Goal: Task Accomplishment & Management: Manage account settings

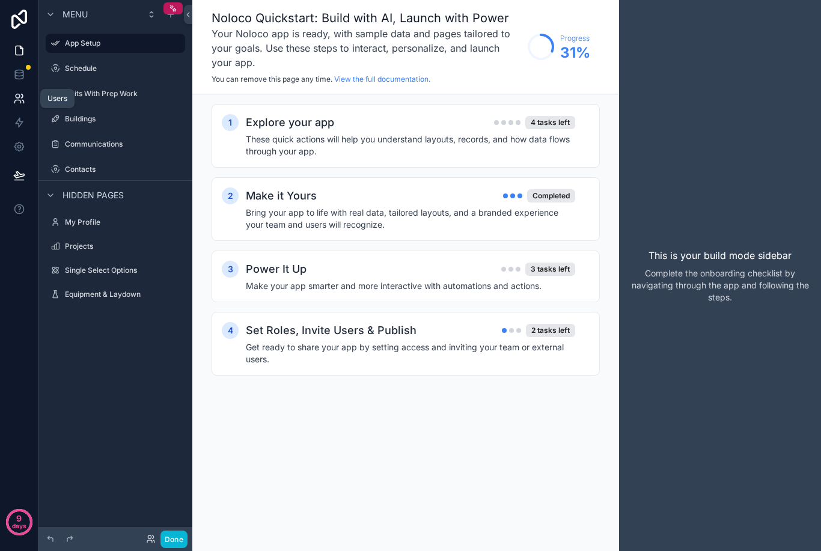
click at [19, 103] on icon at bounding box center [19, 99] width 12 height 12
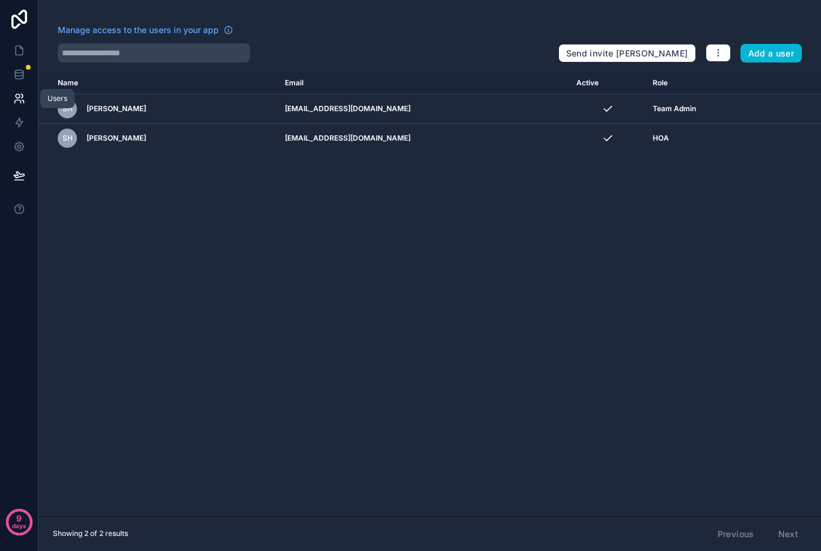
click at [20, 103] on icon at bounding box center [19, 99] width 12 height 12
click at [18, 98] on icon at bounding box center [18, 96] width 4 height 4
click at [22, 79] on icon at bounding box center [19, 77] width 8 height 5
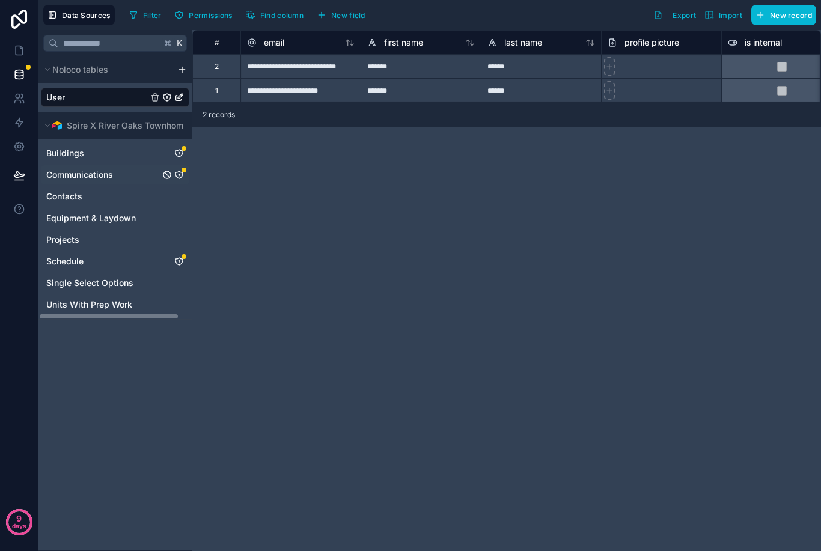
click at [89, 183] on div "Communications" at bounding box center [115, 174] width 149 height 19
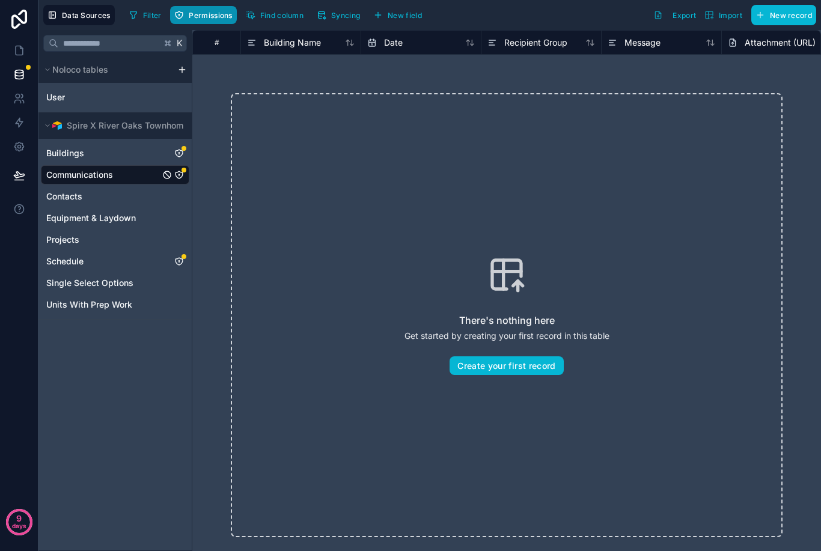
click at [214, 11] on span "Permissions" at bounding box center [210, 15] width 43 height 9
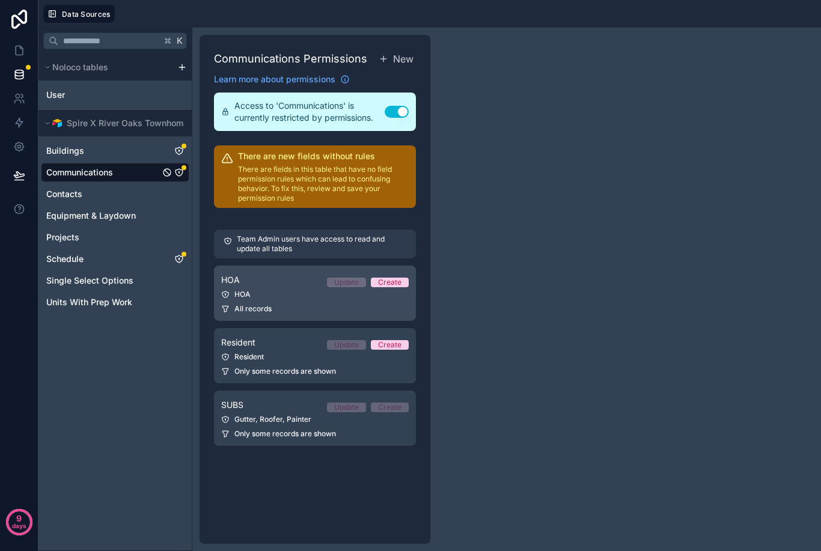
click at [304, 293] on div "HOA" at bounding box center [315, 295] width 188 height 10
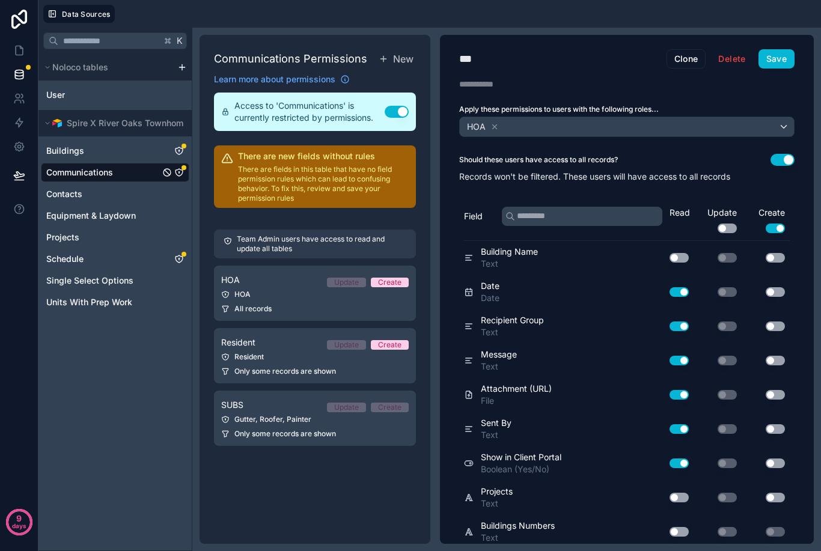
click at [773, 259] on button "Use setting" at bounding box center [775, 258] width 19 height 10
click at [779, 292] on button "Use setting" at bounding box center [775, 292] width 19 height 10
click at [779, 322] on button "Use setting" at bounding box center [775, 327] width 19 height 10
click at [779, 356] on button "Use setting" at bounding box center [775, 361] width 19 height 10
click at [775, 395] on button "Use setting" at bounding box center [775, 395] width 19 height 10
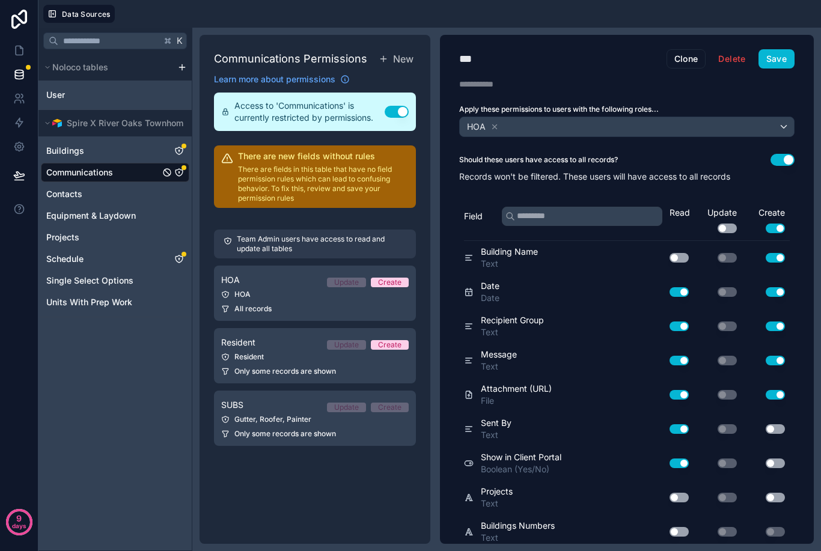
click at [773, 428] on button "Use setting" at bounding box center [775, 429] width 19 height 10
click at [774, 49] on button "Save" at bounding box center [777, 58] width 36 height 19
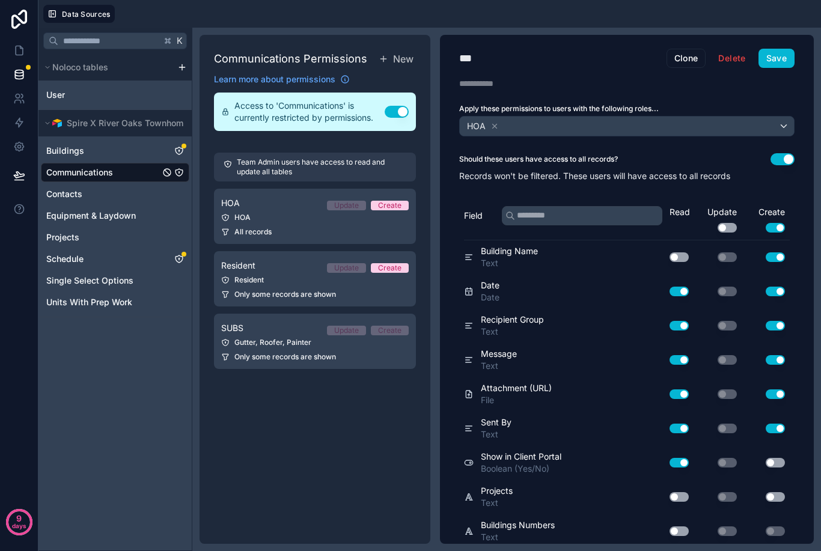
click at [681, 253] on button "Use setting" at bounding box center [679, 258] width 19 height 10
click at [19, 44] on icon at bounding box center [19, 50] width 12 height 12
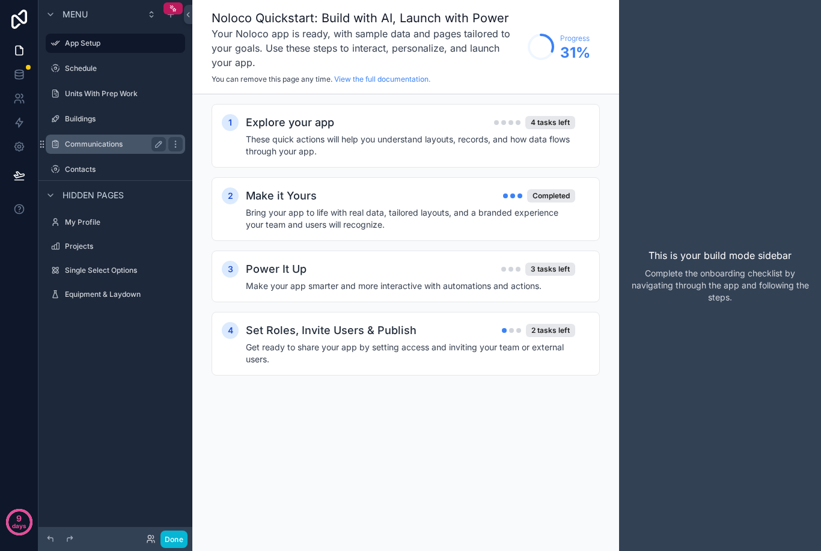
click at [116, 139] on label "Communications" at bounding box center [113, 144] width 96 height 10
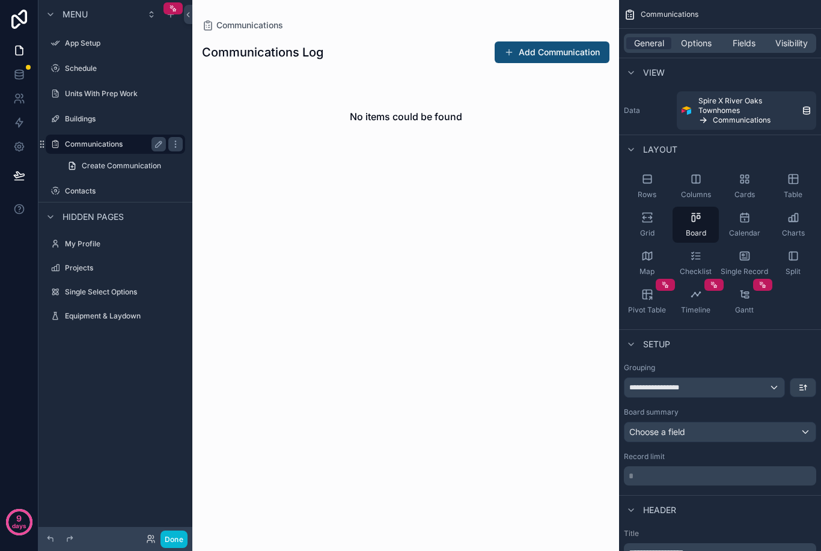
scroll to position [38, 0]
click at [700, 37] on span "Options" at bounding box center [696, 43] width 31 height 12
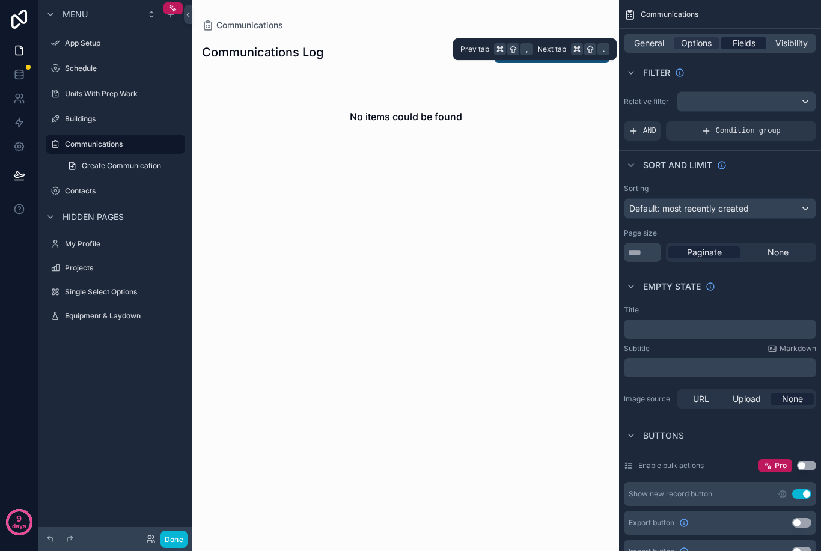
click at [736, 37] on span "Fields" at bounding box center [744, 43] width 23 height 12
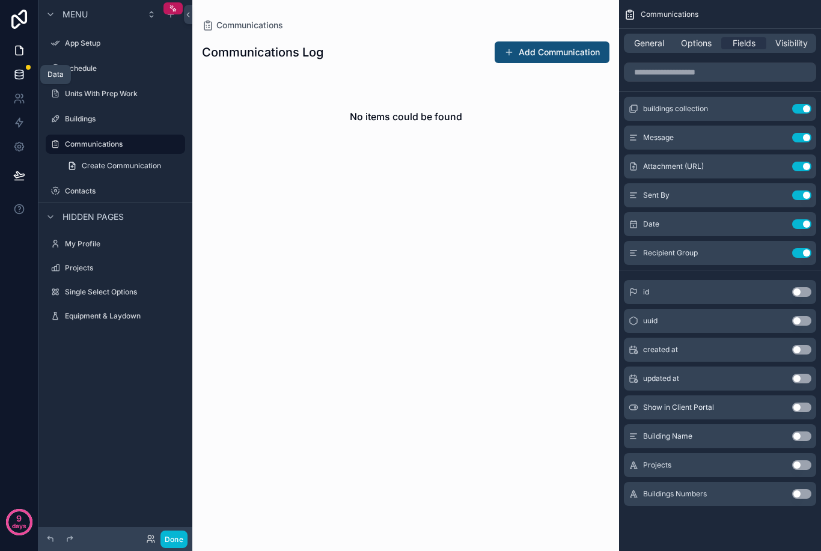
click at [21, 72] on icon at bounding box center [19, 74] width 8 height 5
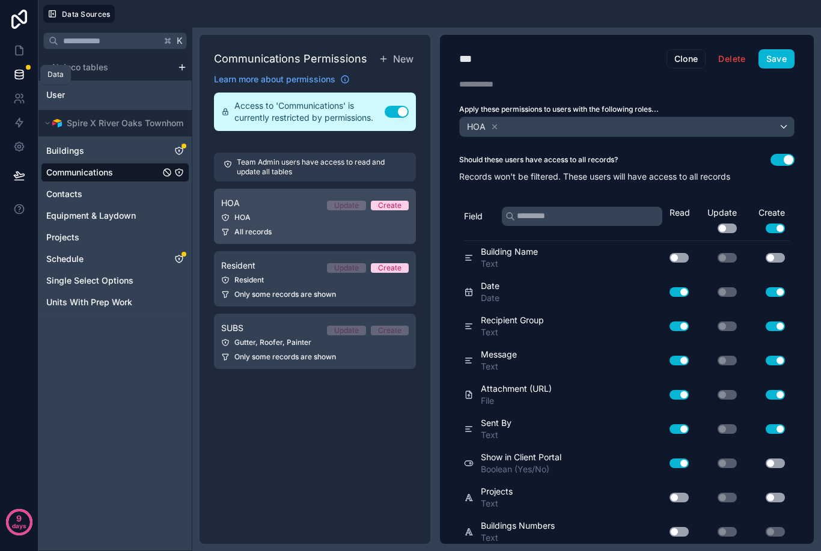
click at [308, 213] on div "HOA" at bounding box center [315, 218] width 188 height 10
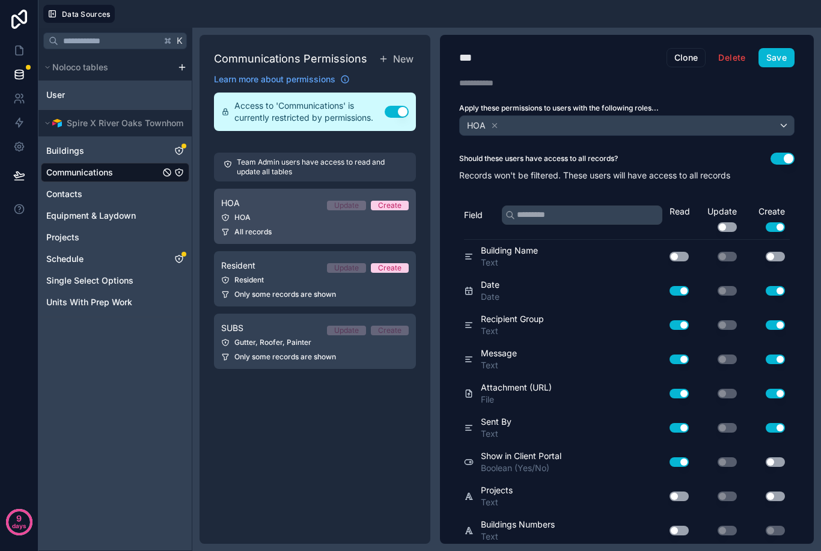
scroll to position [1, 0]
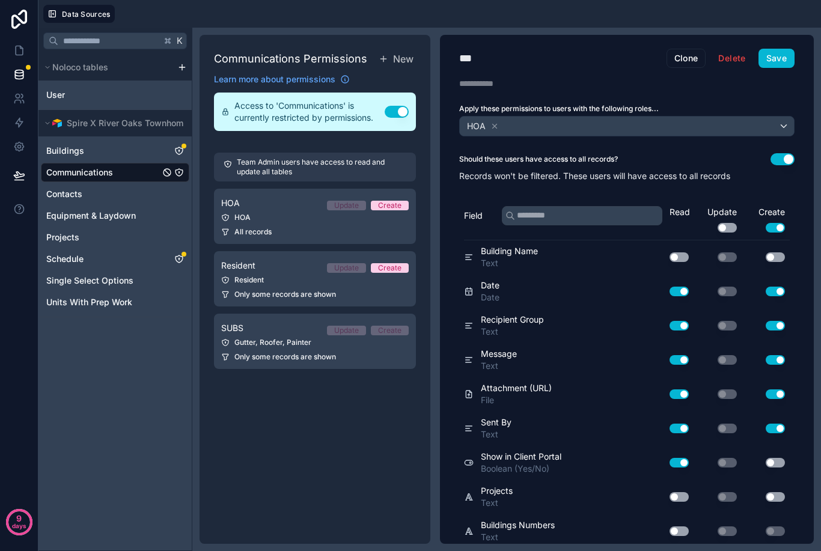
click at [770, 49] on button "Save" at bounding box center [777, 58] width 36 height 19
click at [646, 417] on div "Sent By Text" at bounding box center [556, 429] width 184 height 24
click at [613, 314] on div "Recipient Group Text" at bounding box center [556, 326] width 184 height 24
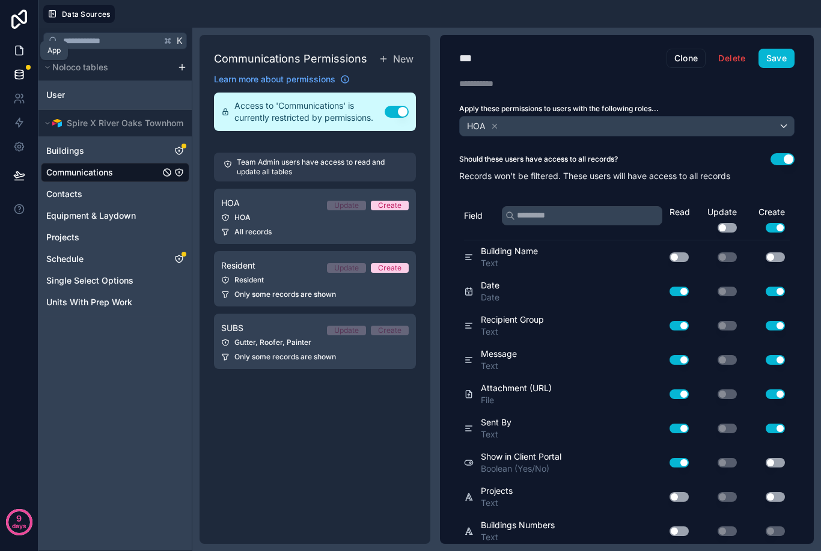
click at [16, 46] on icon at bounding box center [19, 50] width 7 height 9
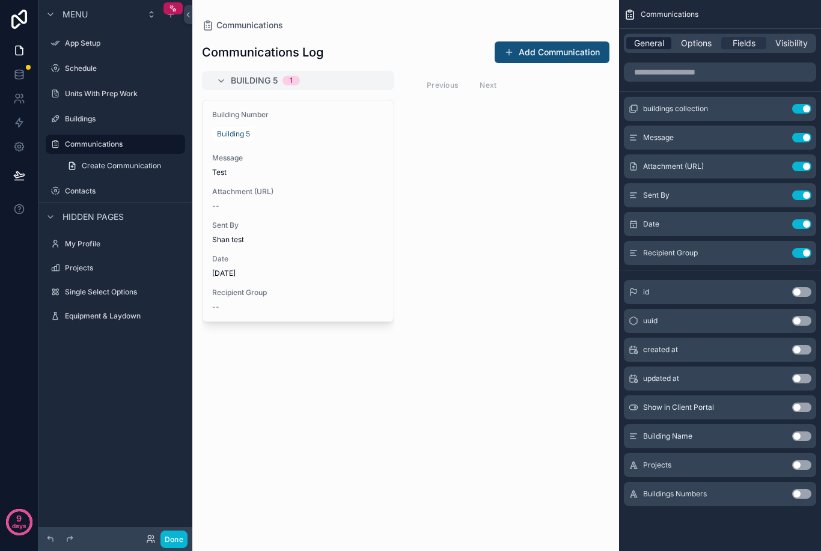
click at [641, 49] on span "General" at bounding box center [649, 43] width 30 height 12
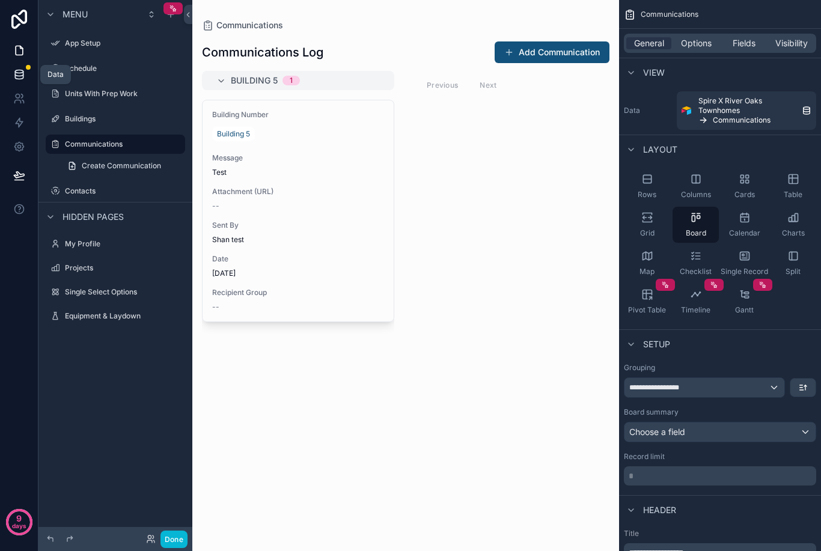
click at [23, 76] on icon at bounding box center [19, 77] width 8 height 5
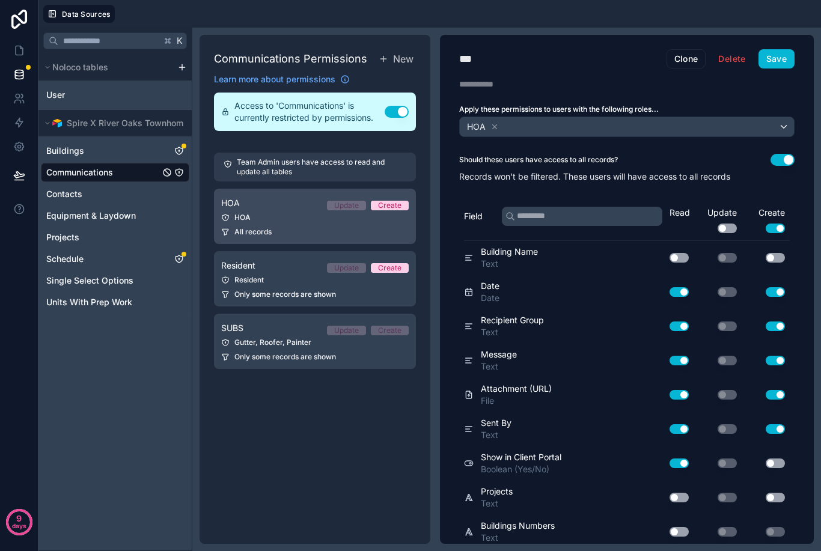
click at [287, 212] on link "HOA Update Create HOA All records" at bounding box center [315, 216] width 202 height 55
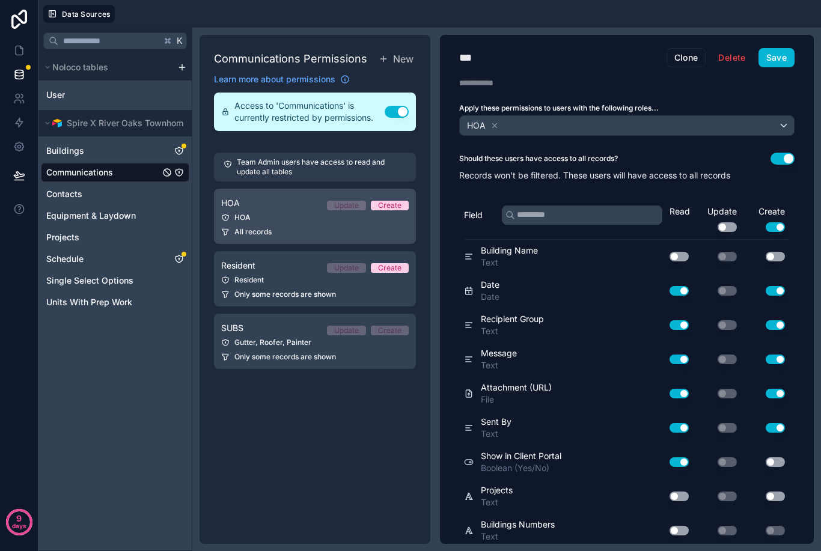
scroll to position [1, 0]
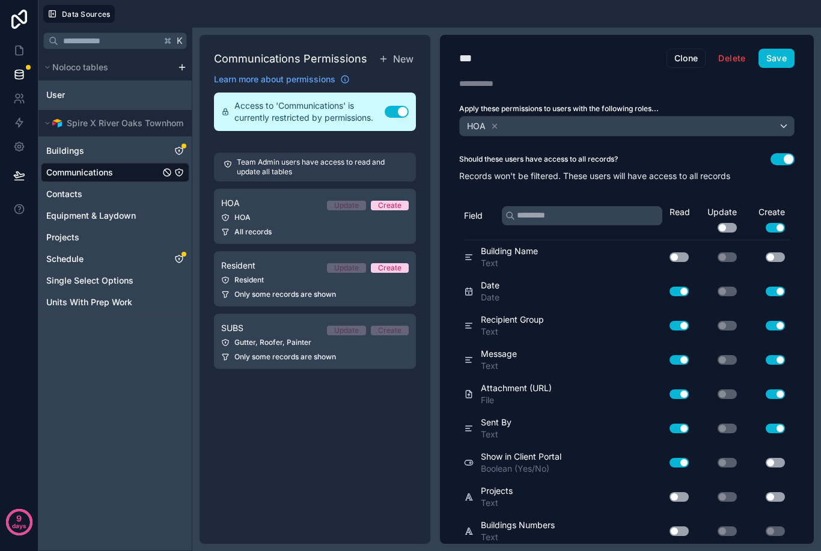
click at [684, 529] on button "Use setting" at bounding box center [679, 532] width 19 height 10
click at [779, 55] on button "Save" at bounding box center [777, 58] width 36 height 19
click at [75, 152] on div "Settings" at bounding box center [61, 146] width 42 height 19
click at [17, 46] on icon at bounding box center [19, 50] width 7 height 9
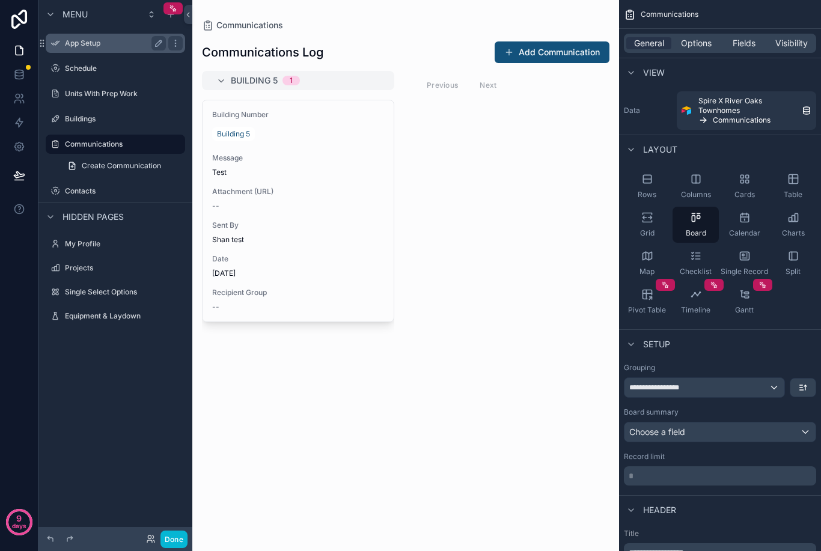
click at [171, 52] on div "scrollable content" at bounding box center [174, 43] width 17 height 19
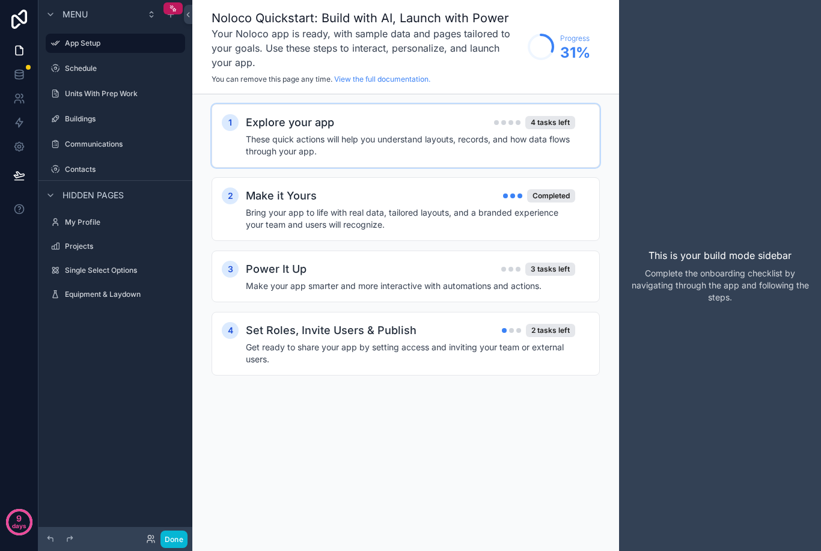
click at [401, 136] on h4 "These quick actions will help you understand layouts, records, and how data flo…" at bounding box center [410, 145] width 329 height 24
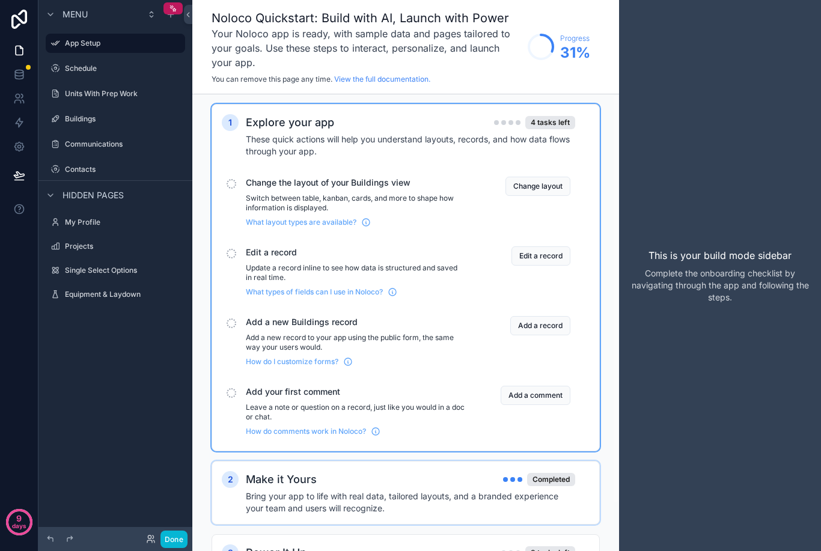
click at [387, 476] on div "Make it Yours Completed" at bounding box center [410, 479] width 329 height 17
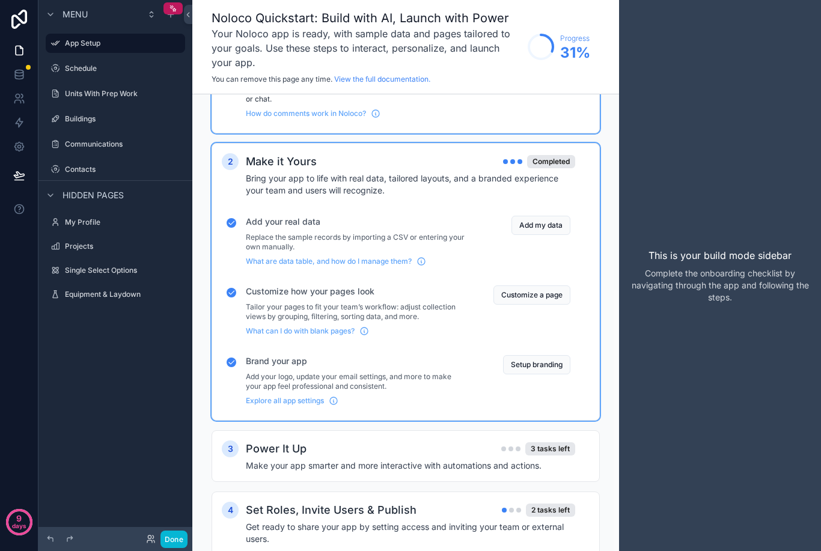
scroll to position [317, 0]
click at [312, 402] on span "Explore all app settings" at bounding box center [285, 402] width 78 height 10
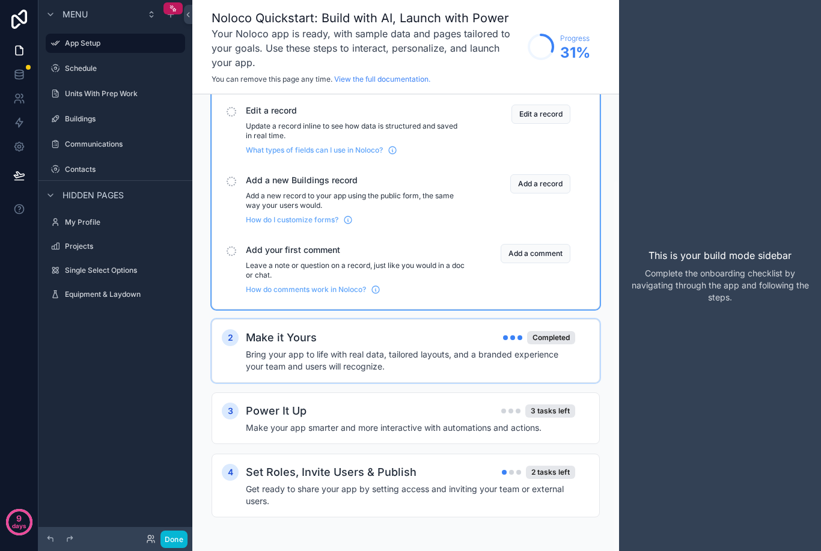
scroll to position [103, 0]
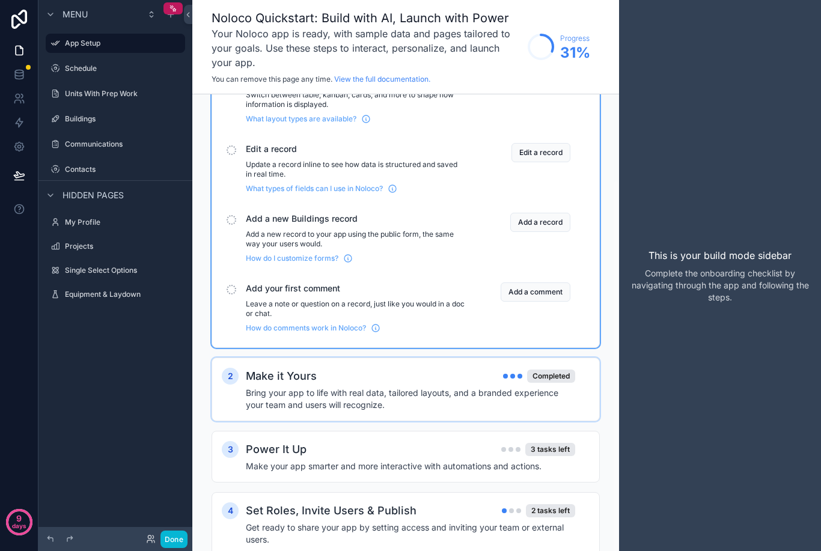
click at [420, 388] on h4 "Bring your app to life with real data, tailored layouts, and a branded experien…" at bounding box center [410, 399] width 329 height 24
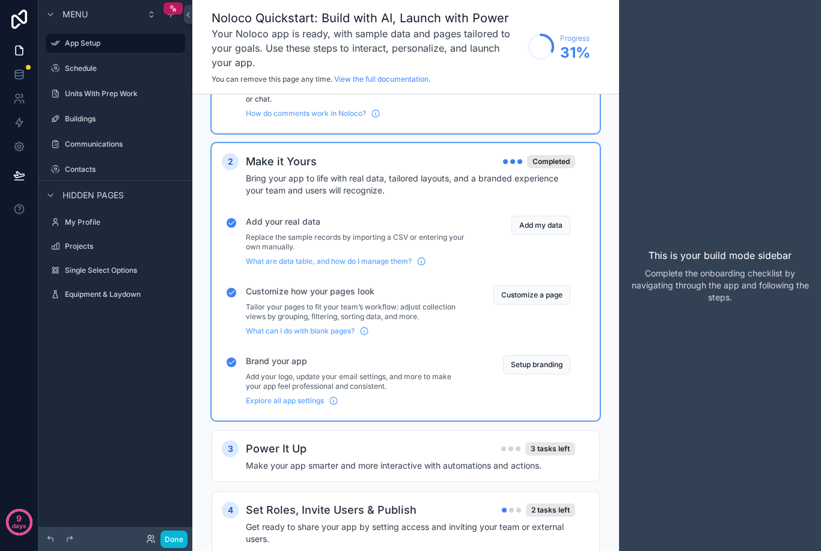
scroll to position [317, 0]
click at [396, 459] on div "Power It Up 3 tasks left Make your app smarter and more interactive with automa…" at bounding box center [418, 456] width 344 height 31
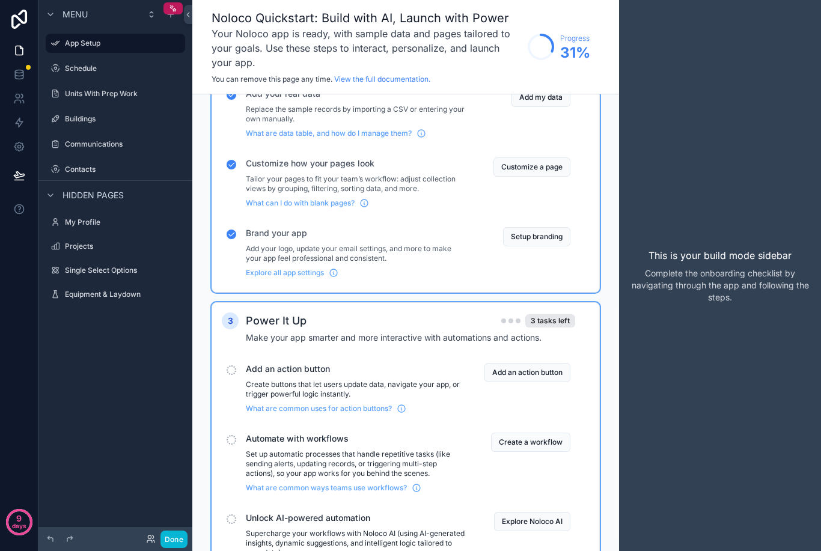
scroll to position [447, 0]
click at [100, 217] on div "My Profile" at bounding box center [115, 222] width 101 height 14
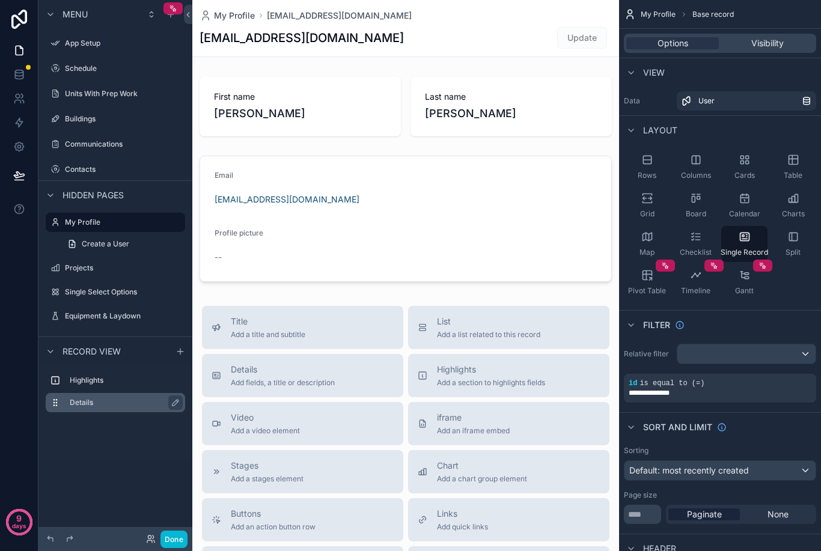
scroll to position [38, 0]
click at [15, 525] on p "days" at bounding box center [19, 526] width 14 height 17
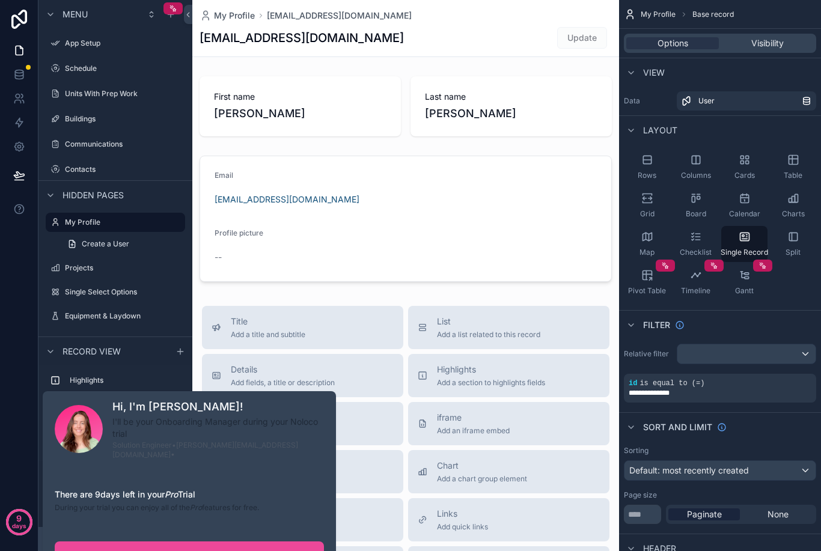
click at [13, 435] on div "9 days" at bounding box center [19, 275] width 38 height 551
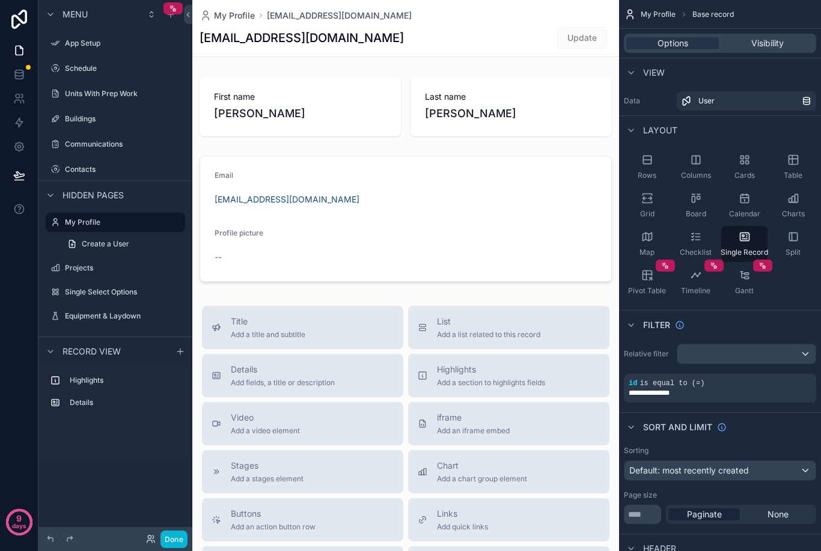
scroll to position [0, 0]
click at [25, 17] on icon at bounding box center [19, 19] width 16 height 19
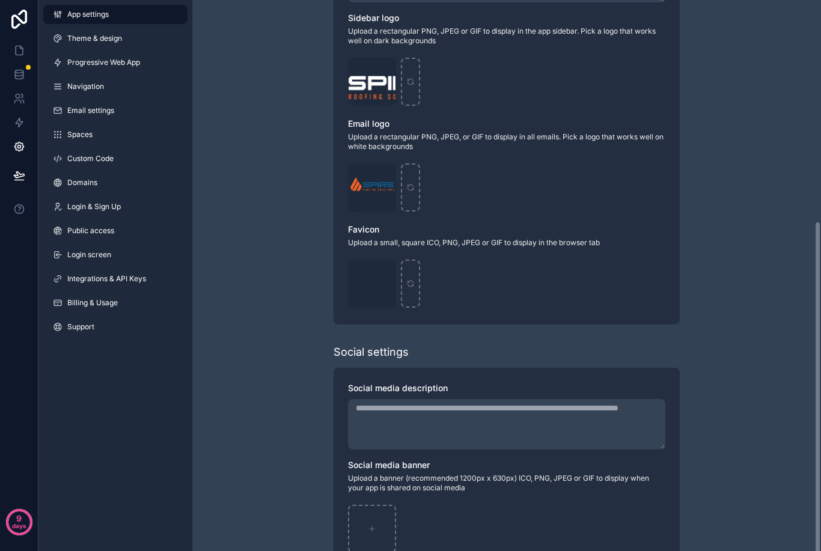
scroll to position [353, 0]
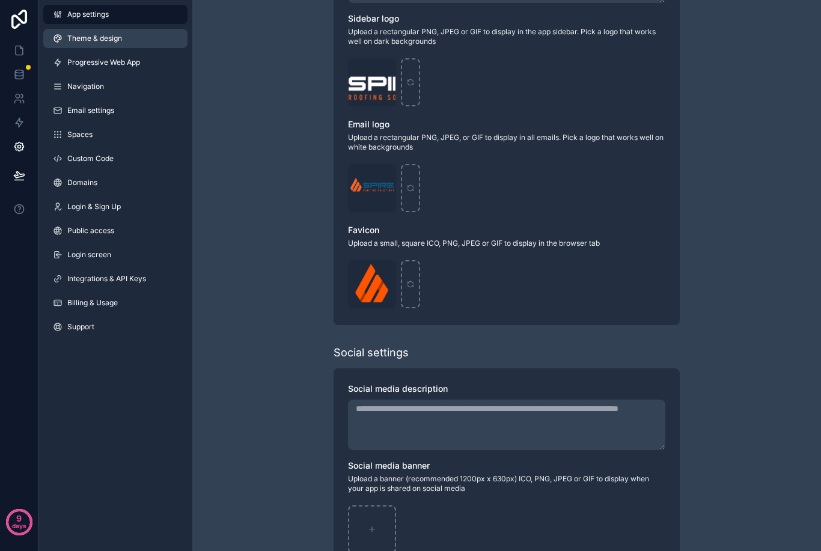
click at [113, 40] on span "Theme & design" at bounding box center [94, 39] width 55 height 10
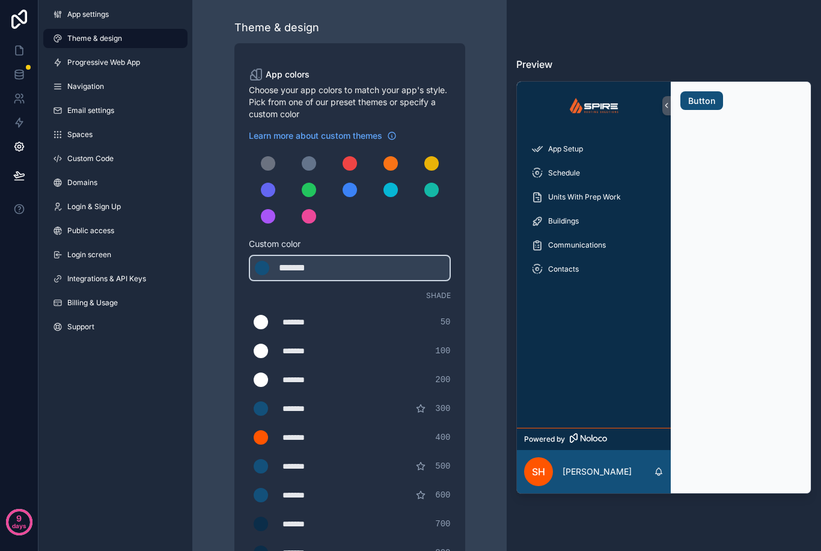
click at [582, 443] on icon at bounding box center [588, 438] width 37 height 10
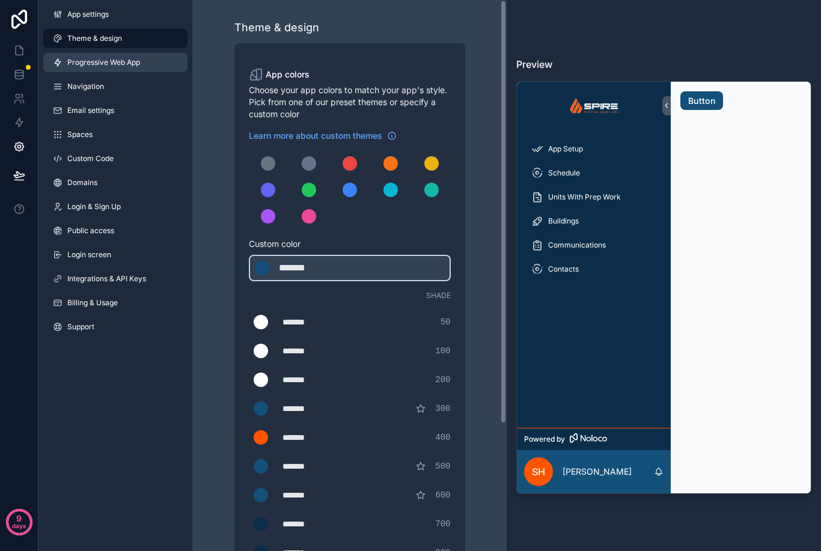
click at [133, 62] on span "Progressive Web App" at bounding box center [103, 63] width 73 height 10
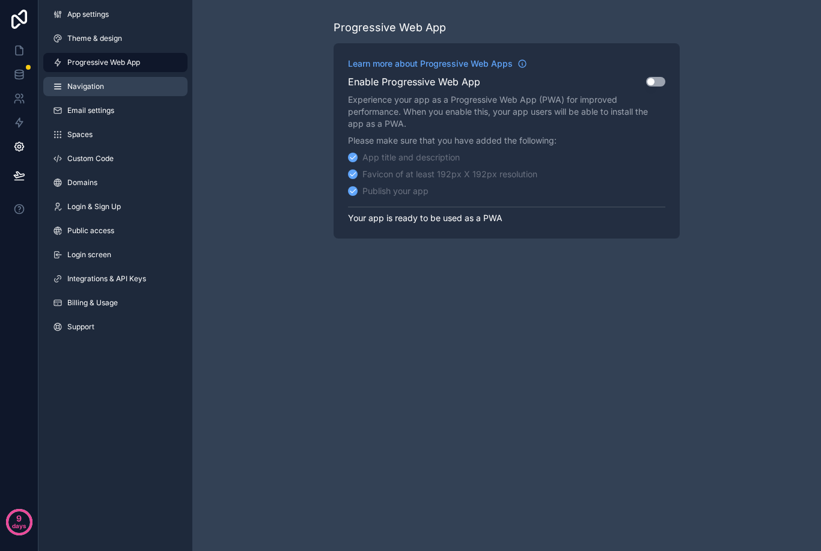
click at [109, 87] on link "Navigation" at bounding box center [115, 86] width 144 height 19
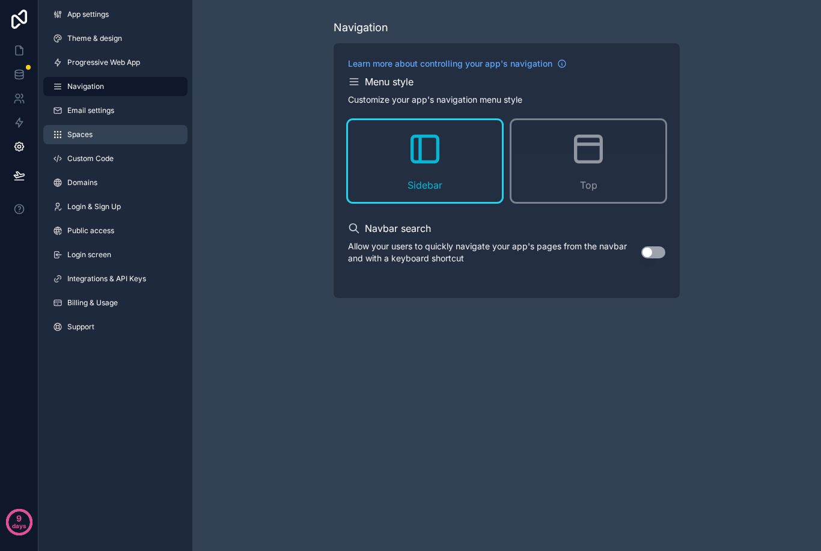
click at [113, 135] on link "Spaces" at bounding box center [115, 134] width 144 height 19
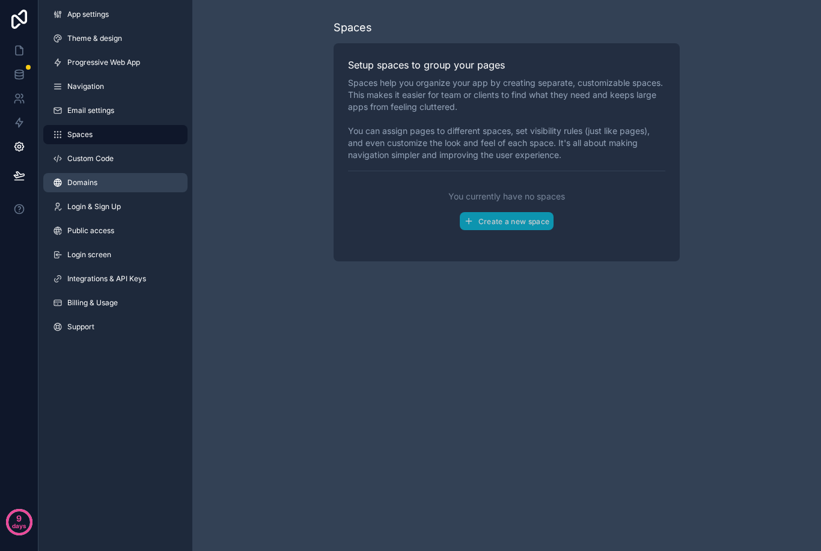
click at [131, 184] on link "Domains" at bounding box center [115, 182] width 144 height 19
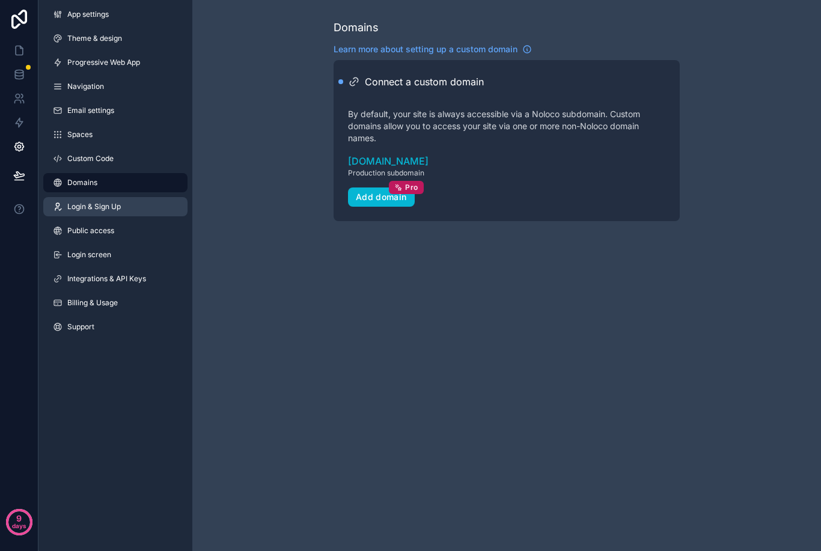
click at [115, 209] on span "Login & Sign Up" at bounding box center [94, 207] width 54 height 10
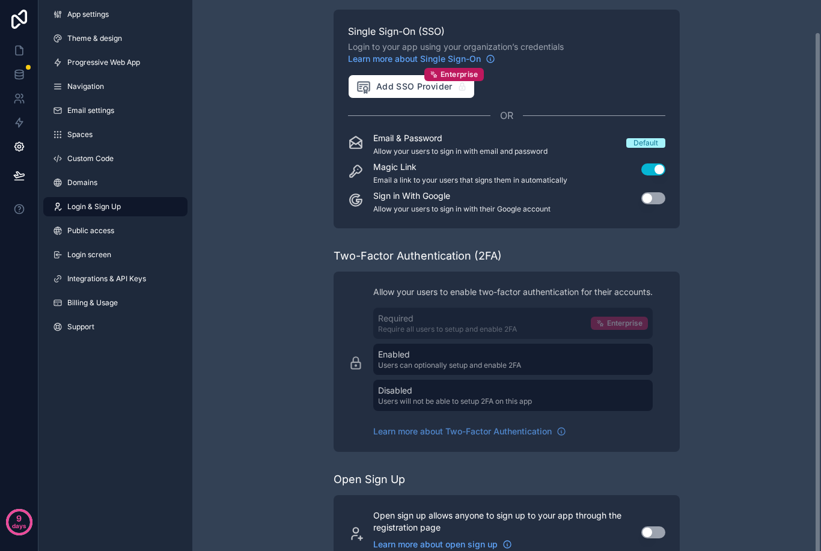
scroll to position [33, 0]
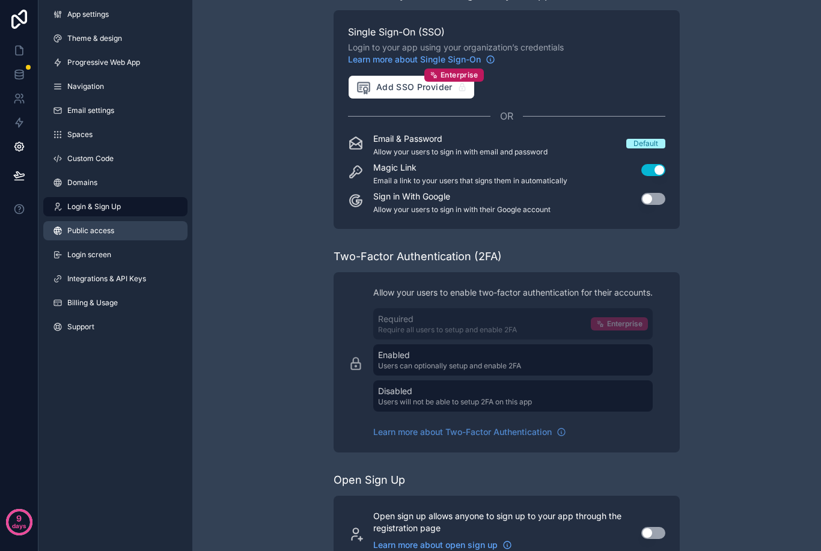
click at [102, 232] on span "Public access" at bounding box center [90, 231] width 47 height 10
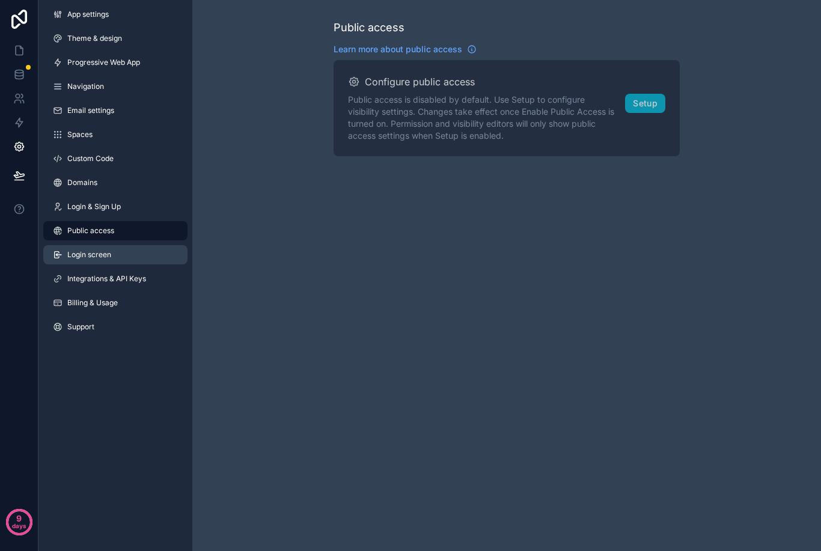
click at [123, 257] on link "Login screen" at bounding box center [115, 254] width 144 height 19
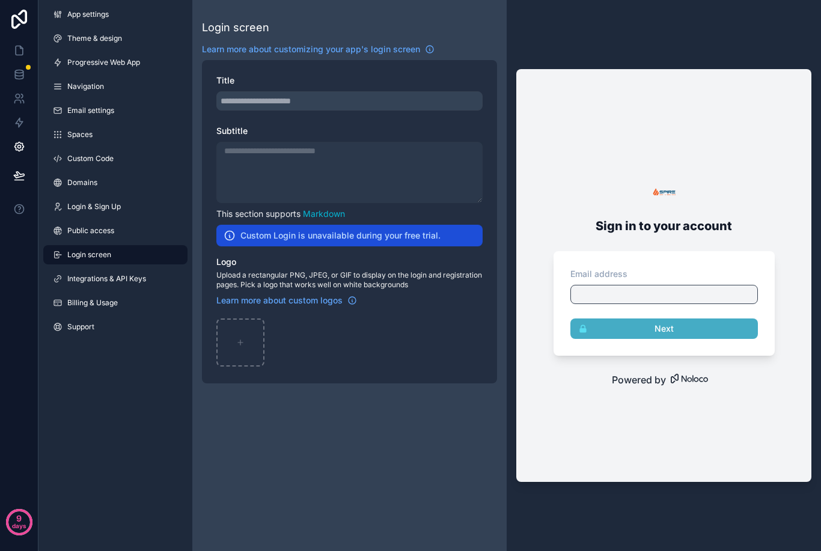
click at [292, 102] on div "scrollable content" at bounding box center [349, 100] width 266 height 19
click at [314, 106] on div "scrollable content" at bounding box center [349, 100] width 266 height 19
click at [277, 105] on div "scrollable content" at bounding box center [349, 100] width 266 height 19
click at [273, 102] on div "scrollable content" at bounding box center [349, 100] width 266 height 19
click at [239, 343] on icon "scrollable content" at bounding box center [240, 343] width 5 height 0
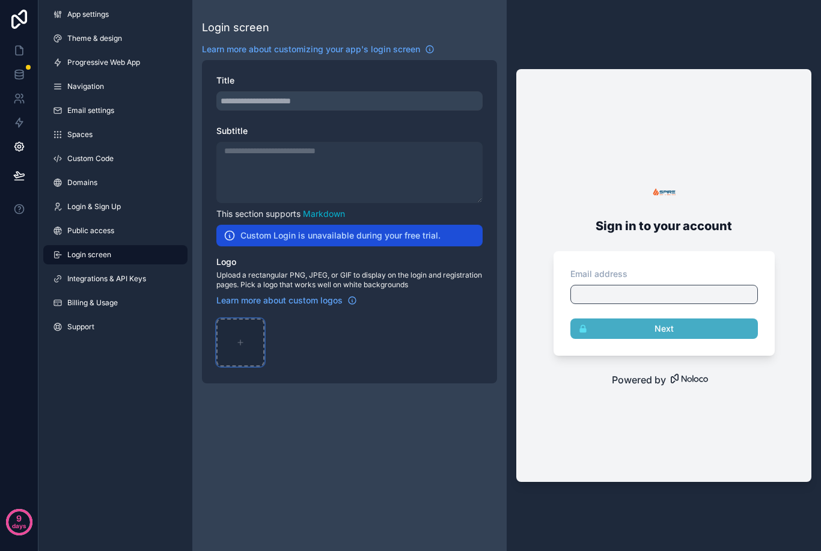
type input "**********"
click at [254, 325] on icon "scrollable content" at bounding box center [254, 326] width 2 height 2
click at [275, 274] on icon "button" at bounding box center [280, 269] width 10 height 10
click at [242, 341] on icon "scrollable content" at bounding box center [240, 342] width 8 height 8
type input "**********"
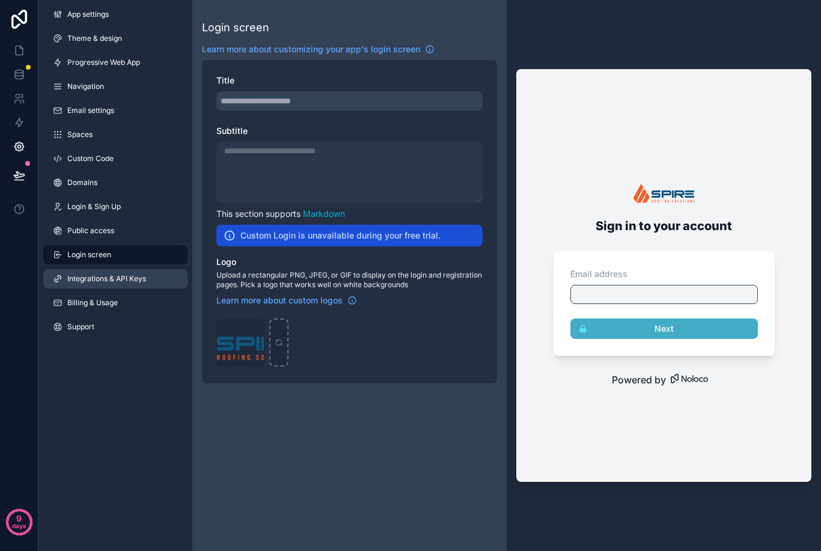
click at [138, 275] on span "Integrations & API Keys" at bounding box center [106, 279] width 79 height 10
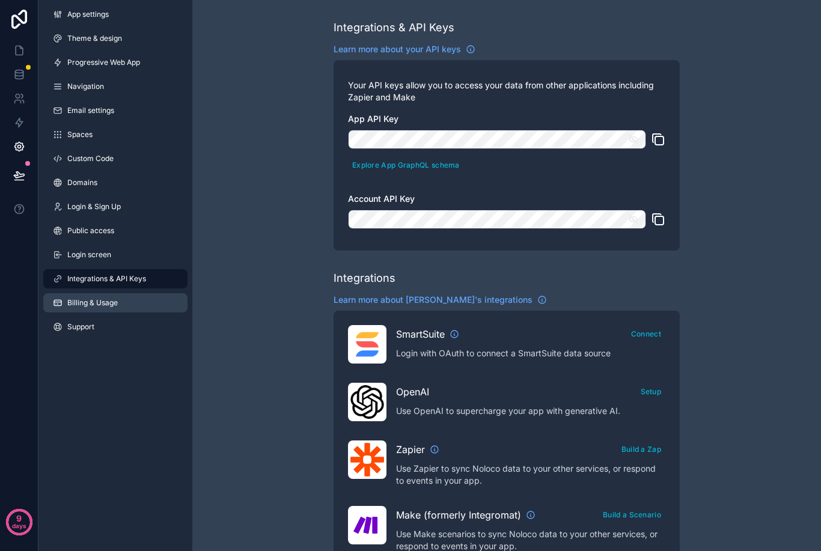
click at [135, 310] on link "Billing & Usage" at bounding box center [115, 302] width 144 height 19
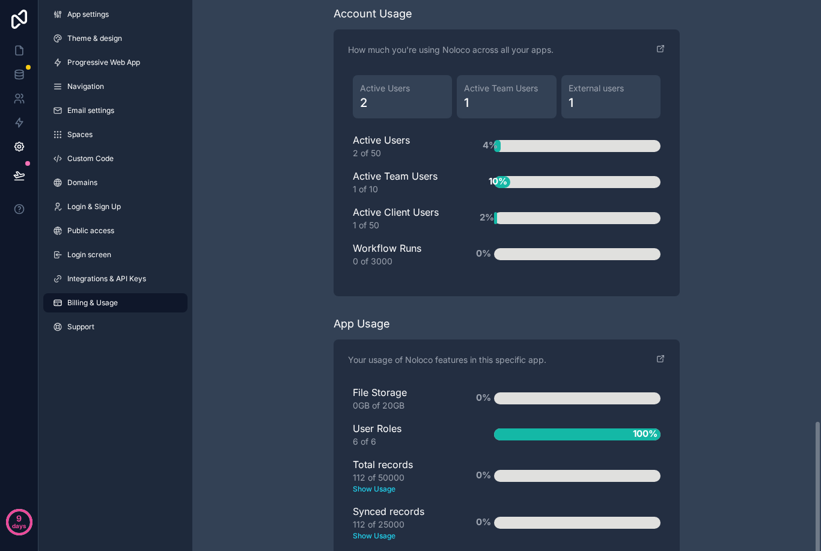
scroll to position [1466, 0]
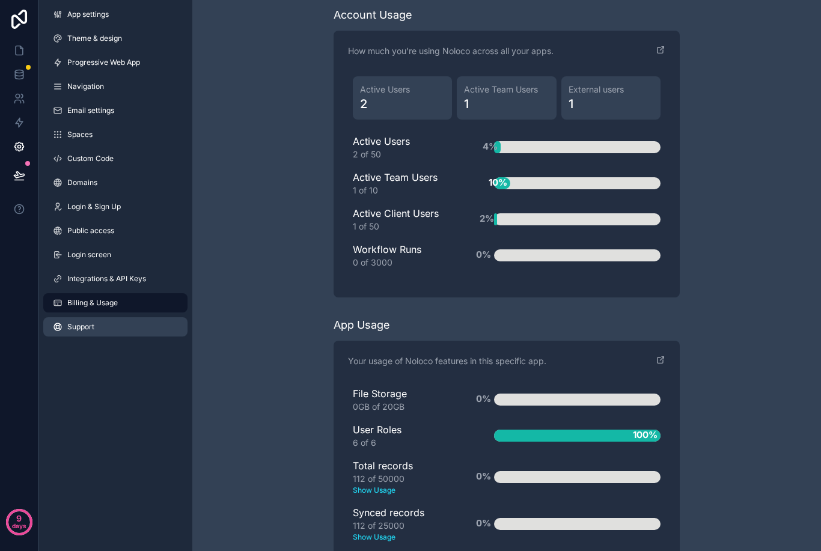
click at [117, 326] on link "Support" at bounding box center [115, 326] width 144 height 19
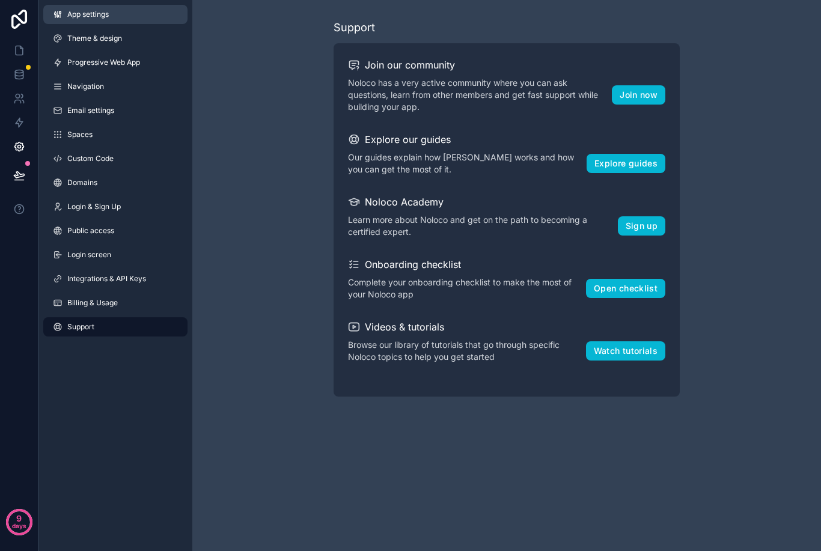
click at [100, 17] on span "App settings" at bounding box center [87, 15] width 41 height 10
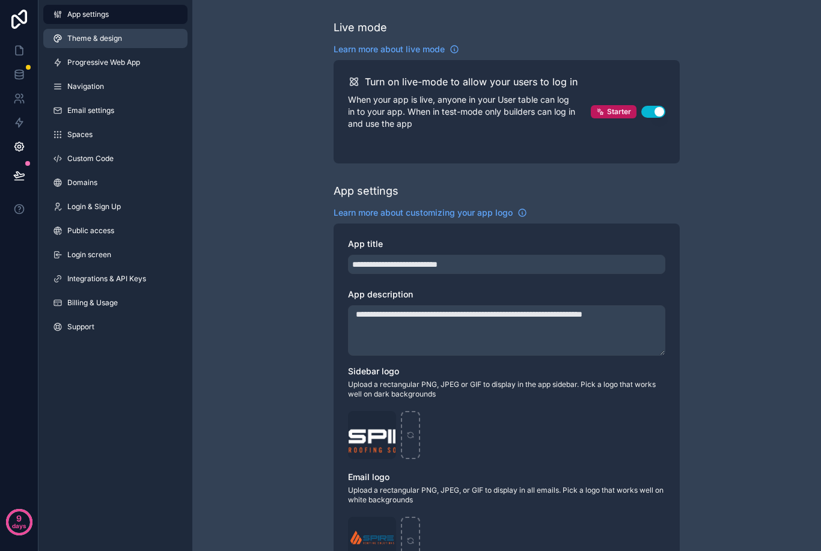
click at [127, 38] on link "Theme & design" at bounding box center [115, 38] width 144 height 19
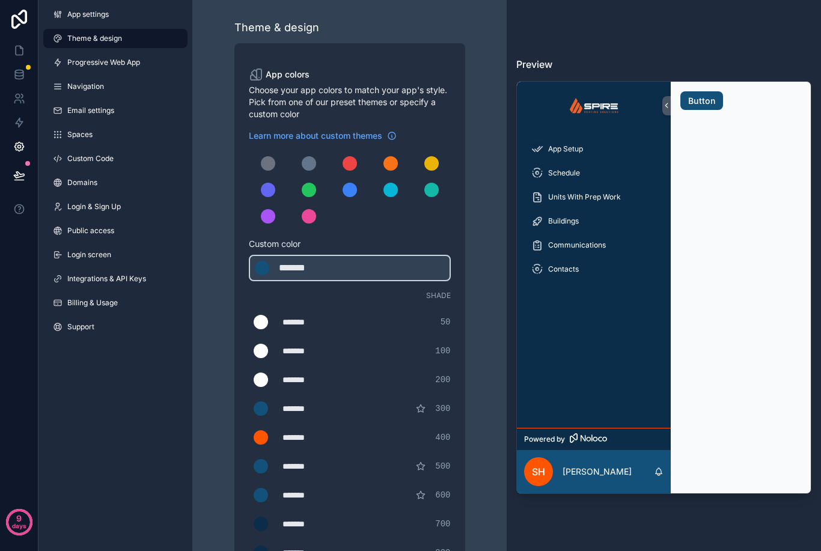
click at [26, 171] on button at bounding box center [19, 176] width 26 height 34
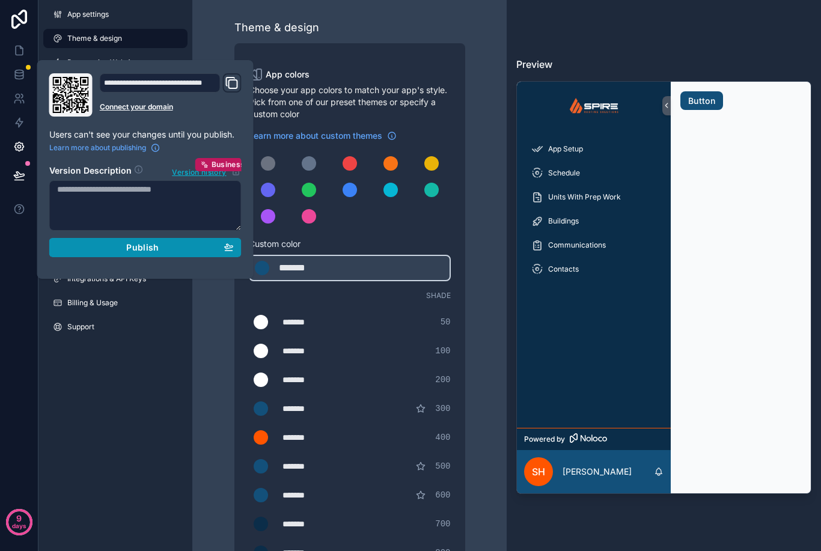
click at [182, 249] on div "Publish" at bounding box center [145, 247] width 177 height 11
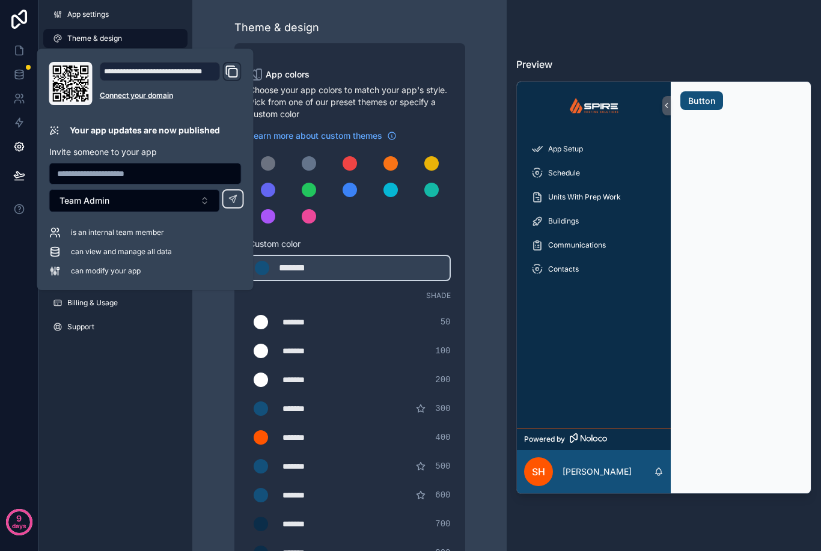
click at [146, 367] on div "App settings Theme & design Progressive Web App Navigation Email settings Space…" at bounding box center [115, 275] width 154 height 551
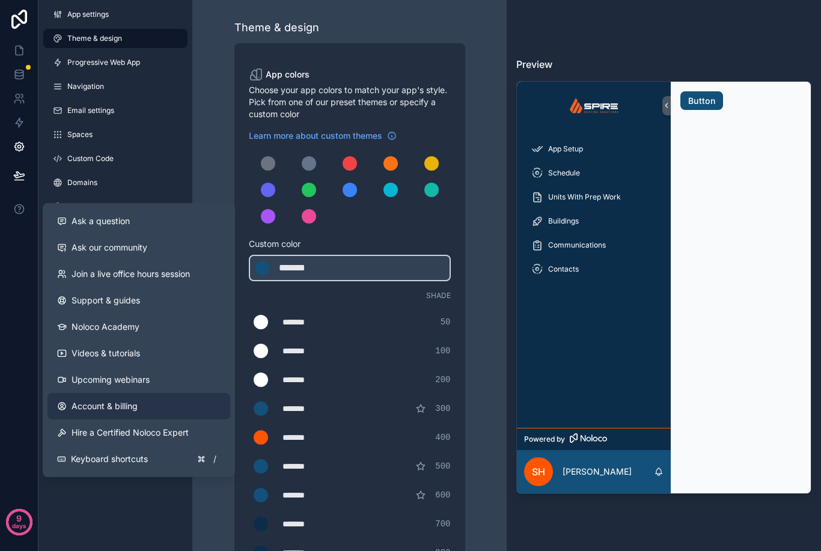
click at [101, 403] on span "Account & billing" at bounding box center [105, 406] width 66 height 12
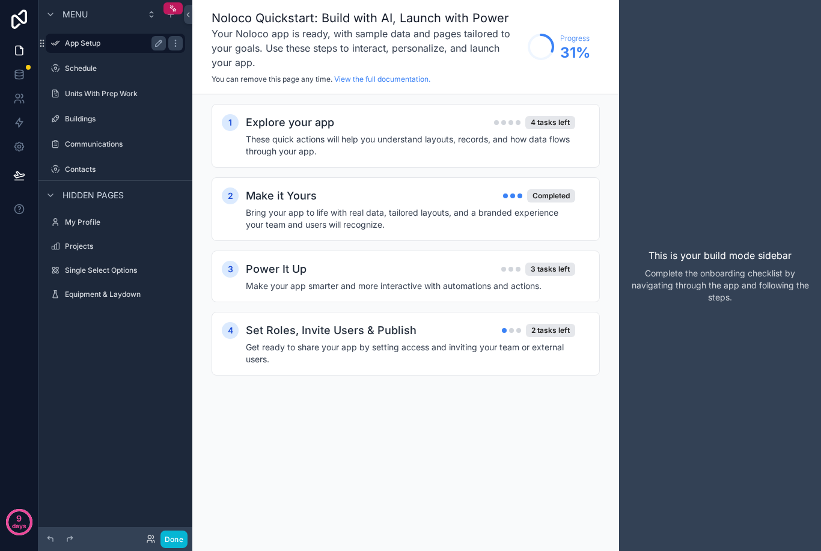
click at [84, 49] on div "App Setup" at bounding box center [115, 43] width 101 height 14
click at [90, 296] on label "Equipment & Laydown" at bounding box center [113, 295] width 96 height 10
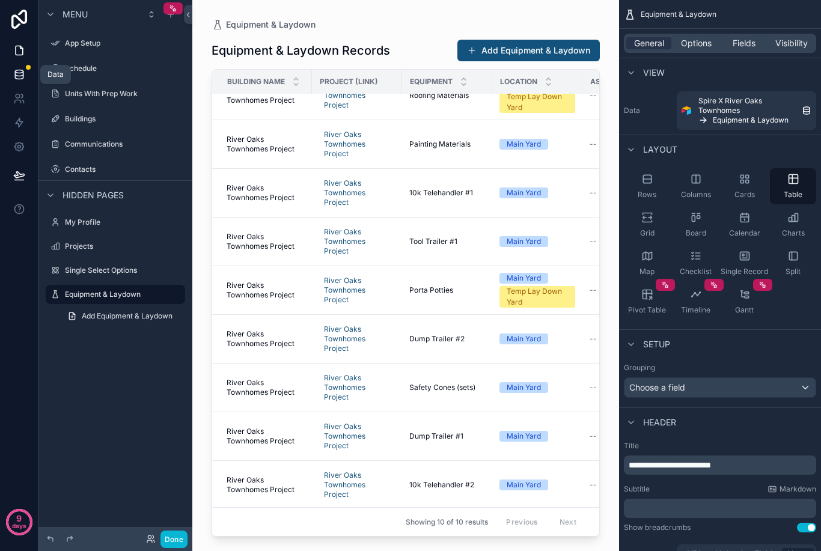
click at [9, 79] on link at bounding box center [19, 75] width 38 height 24
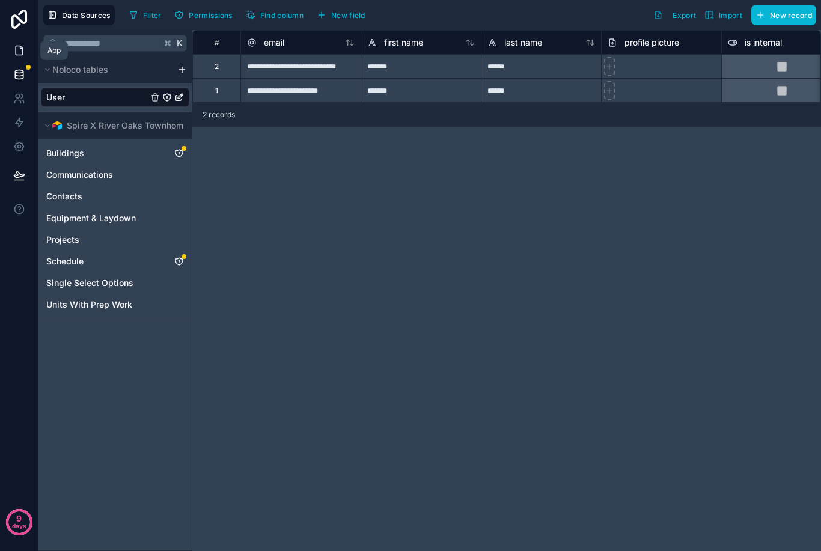
click at [10, 55] on link at bounding box center [19, 50] width 38 height 24
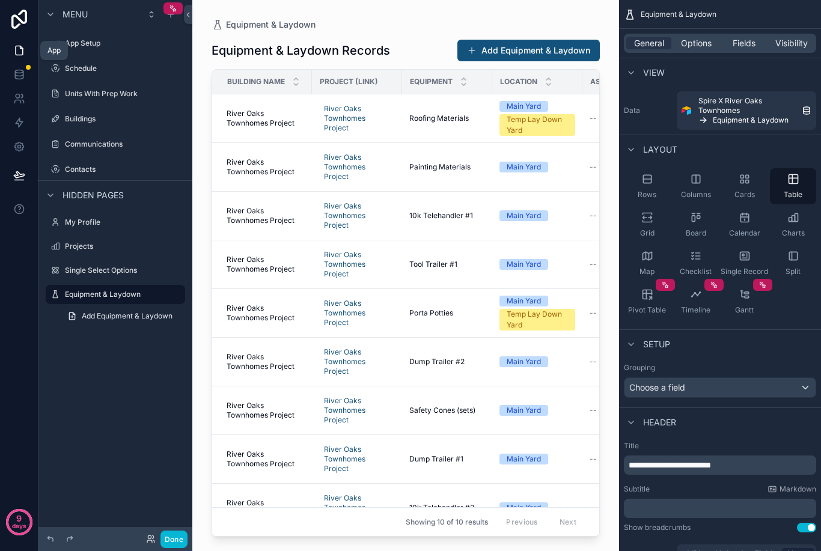
scroll to position [7, 0]
click at [81, 64] on label "Schedule" at bounding box center [113, 69] width 96 height 10
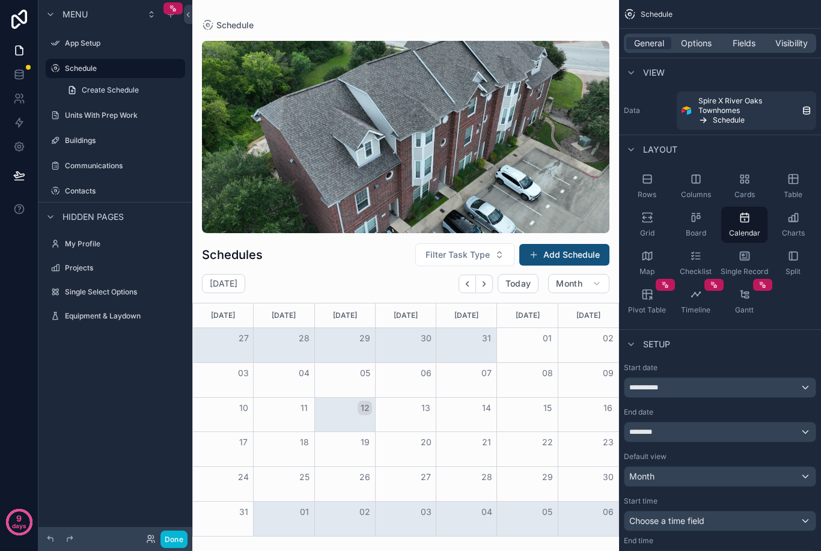
click at [527, 130] on div "scrollable content" at bounding box center [405, 275] width 427 height 551
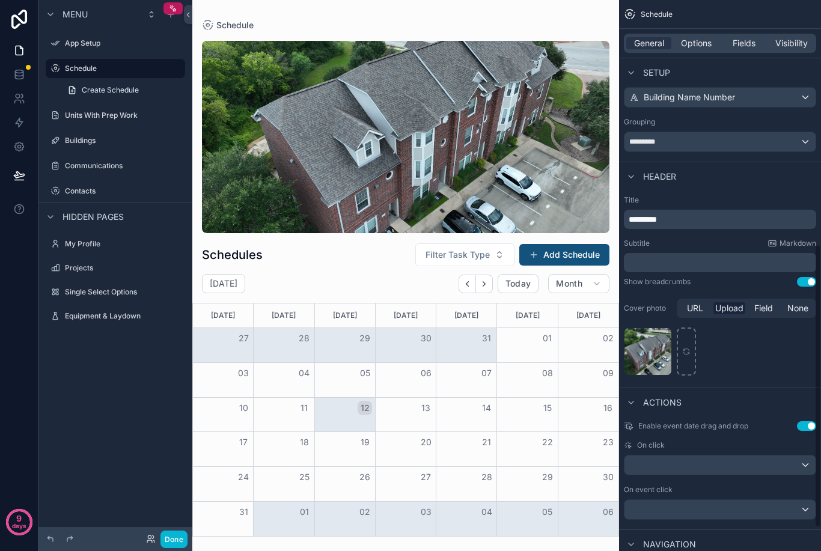
scroll to position [509, 0]
click at [798, 306] on span "None" at bounding box center [798, 308] width 21 height 12
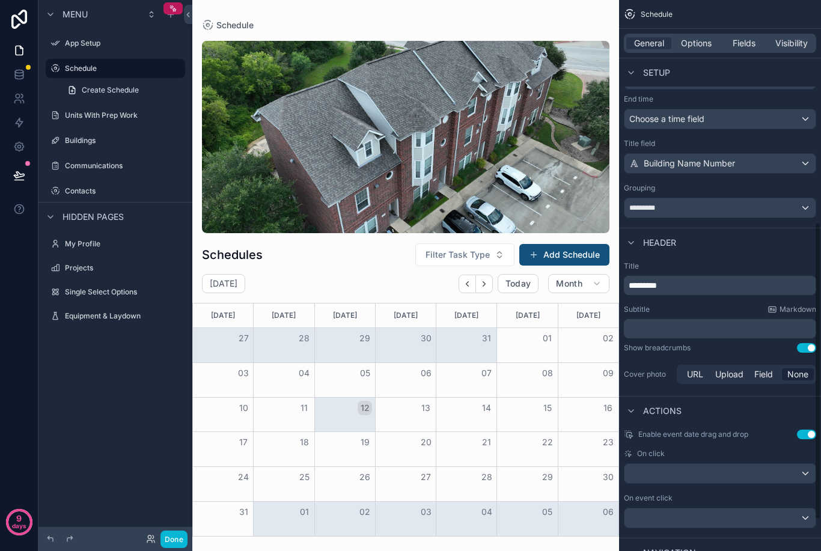
scroll to position [449, 0]
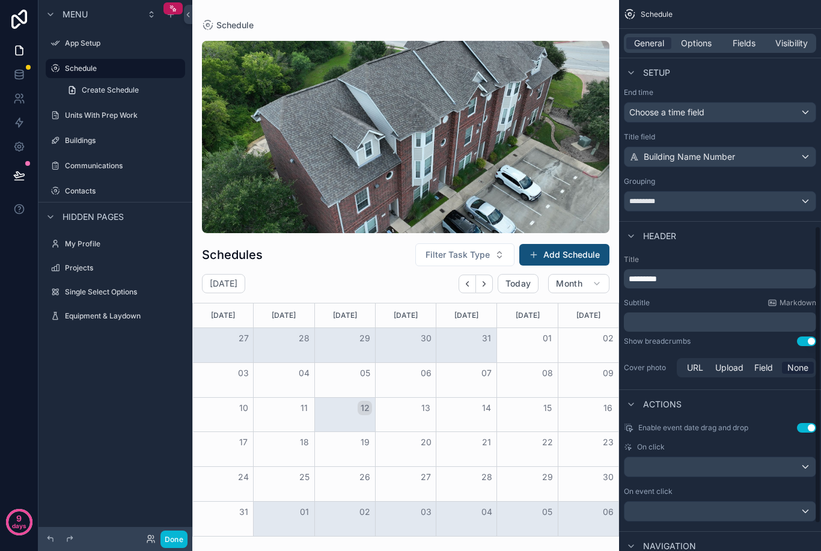
click at [795, 366] on span "None" at bounding box center [798, 368] width 21 height 12
click at [695, 366] on span "URL" at bounding box center [695, 368] width 16 height 12
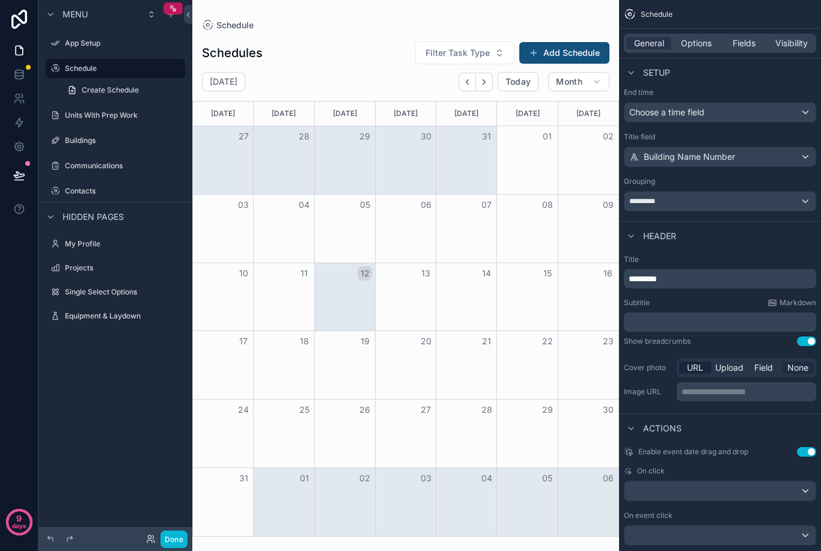
click at [803, 367] on span "None" at bounding box center [798, 368] width 21 height 12
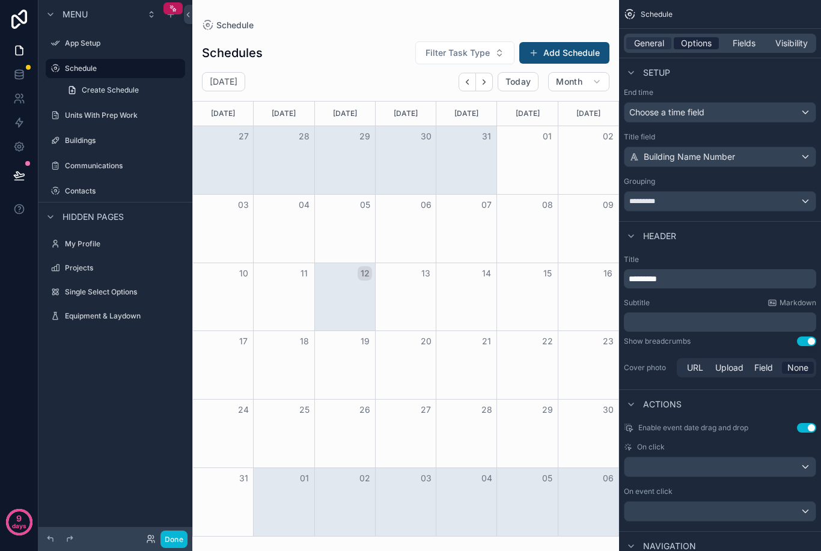
click at [703, 44] on span "Options" at bounding box center [696, 43] width 31 height 12
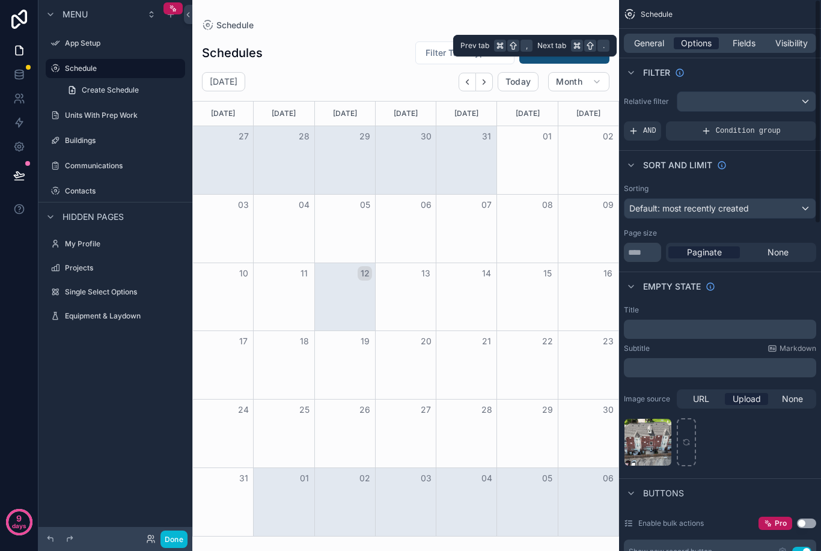
scroll to position [0, 0]
click at [32, 170] on button at bounding box center [19, 176] width 26 height 34
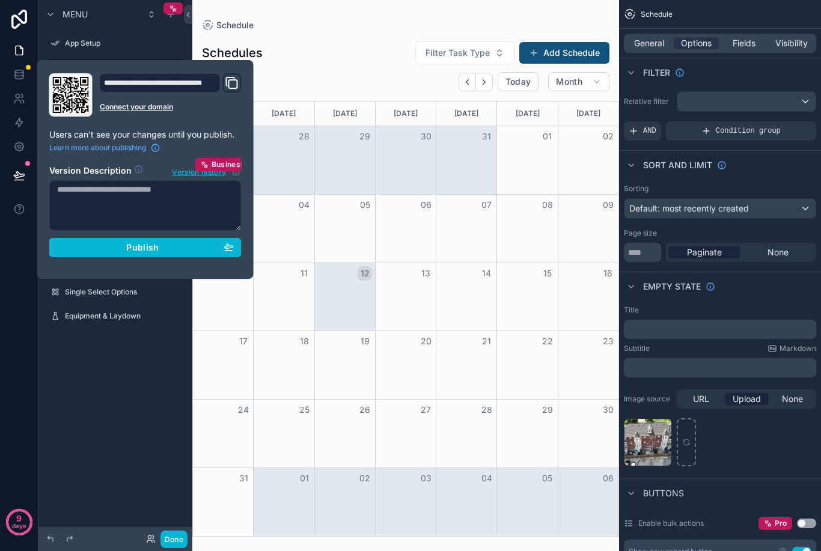
click at [105, 384] on div "Menu App Setup Schedule Create Schedule Units With Prep Work Buildings Communic…" at bounding box center [115, 268] width 154 height 537
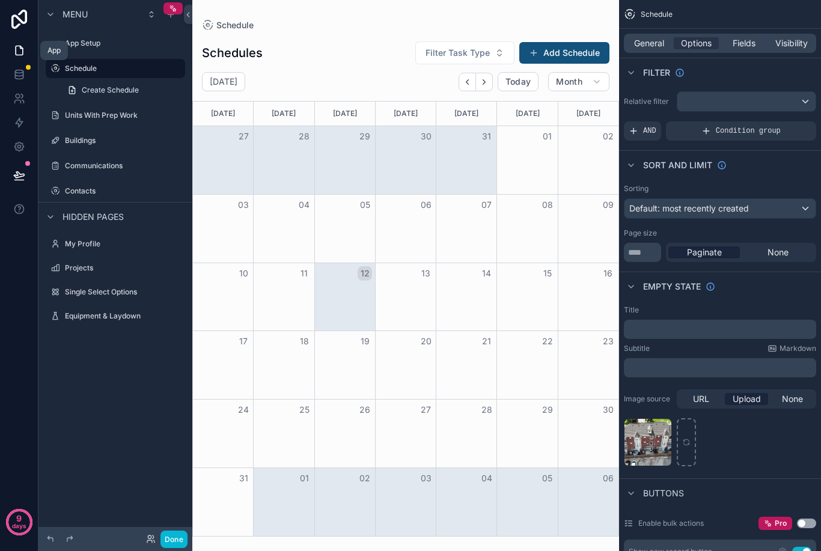
click at [22, 48] on icon at bounding box center [19, 50] width 7 height 9
click at [97, 40] on label "App Setup" at bounding box center [113, 43] width 96 height 10
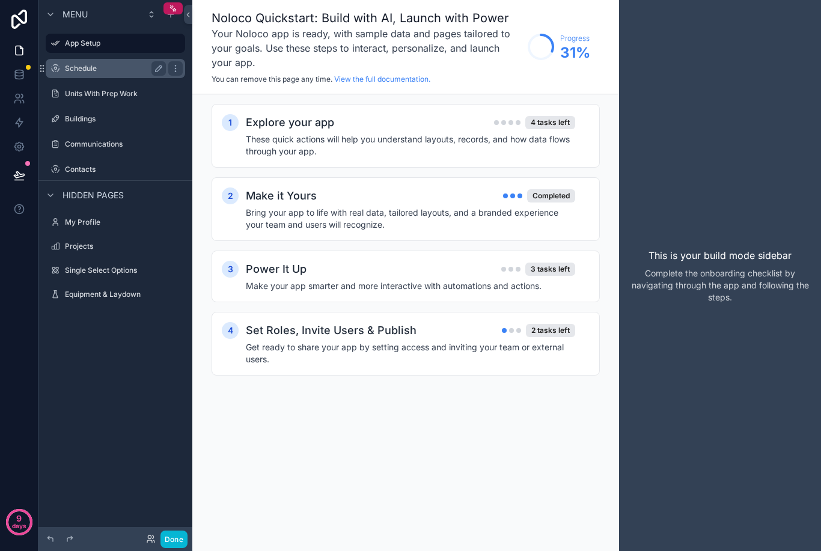
click at [99, 70] on label "Schedule" at bounding box center [113, 69] width 96 height 10
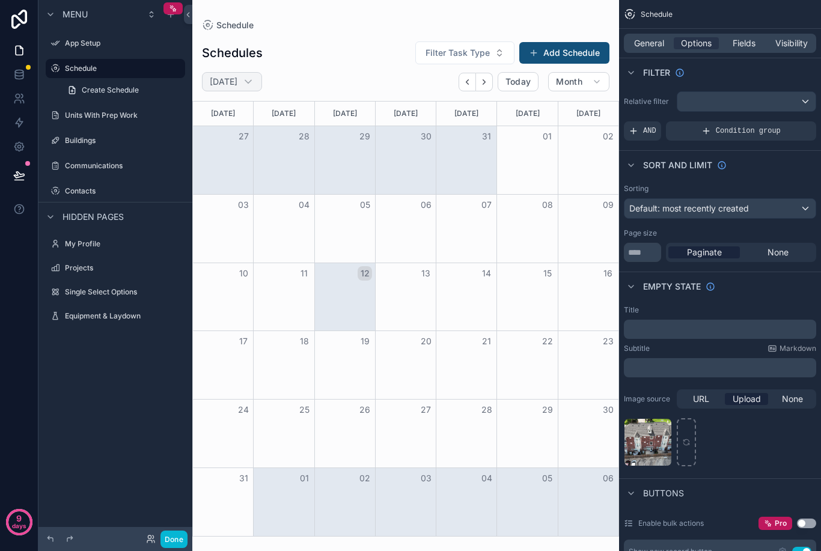
click at [237, 81] on h2 "[DATE]" at bounding box center [224, 82] width 28 height 12
select select "****"
select select "*"
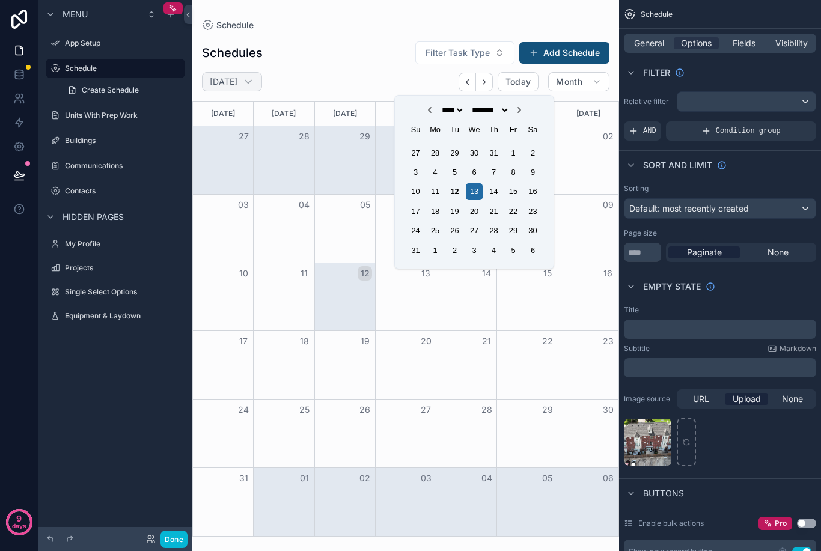
click at [254, 85] on icon "scrollable content" at bounding box center [248, 82] width 12 height 12
select select "****"
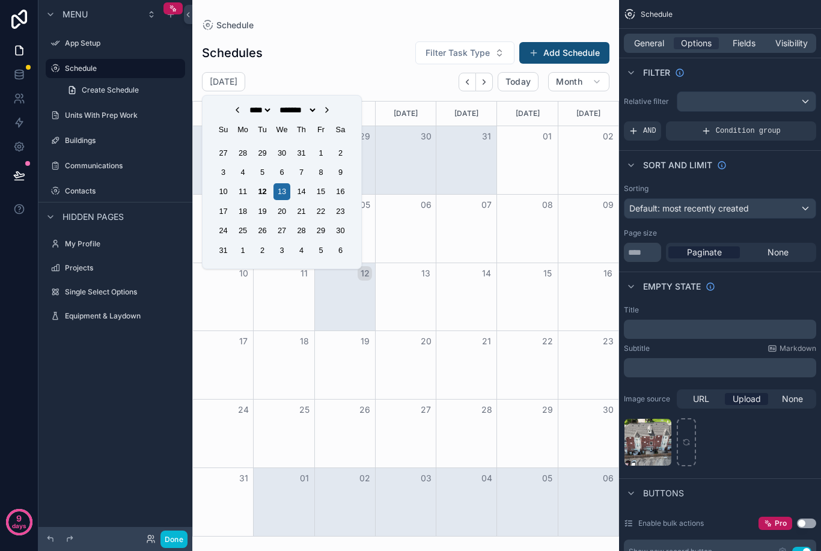
click at [349, 109] on div "**** **** **** **** **** **** **** **** **** **** **** **** **** **** **** ****…" at bounding box center [282, 110] width 144 height 10
click at [332, 113] on icon "Choose Date" at bounding box center [327, 110] width 10 height 10
click at [332, 114] on icon "Choose Date" at bounding box center [327, 110] width 10 height 10
click at [332, 115] on icon "Choose Date" at bounding box center [327, 110] width 10 height 10
select select "**"
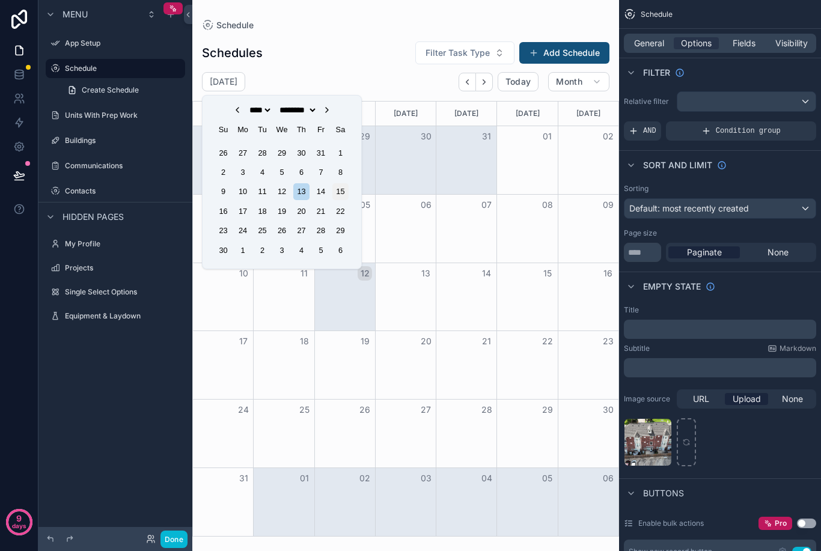
click at [347, 189] on div "15" at bounding box center [340, 191] width 16 height 16
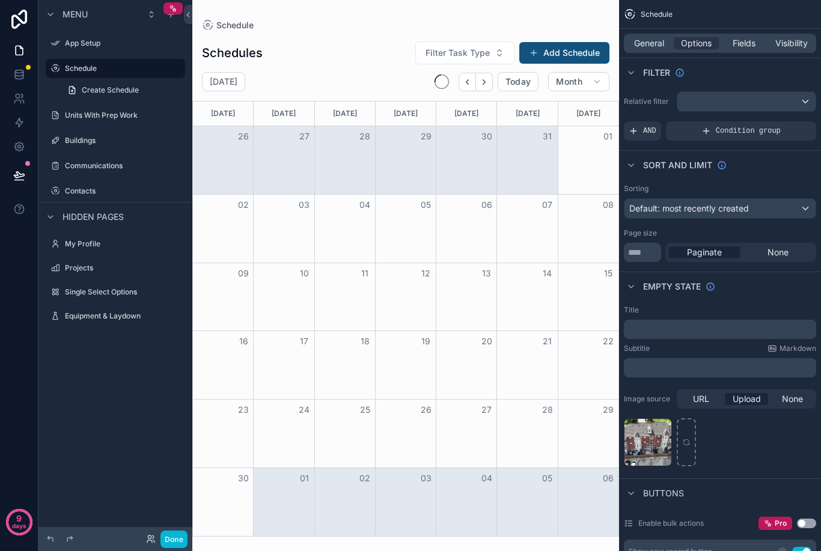
click at [345, 151] on div "Month View" at bounding box center [344, 160] width 61 height 68
